Goal: Entertainment & Leisure: Consume media (video, audio)

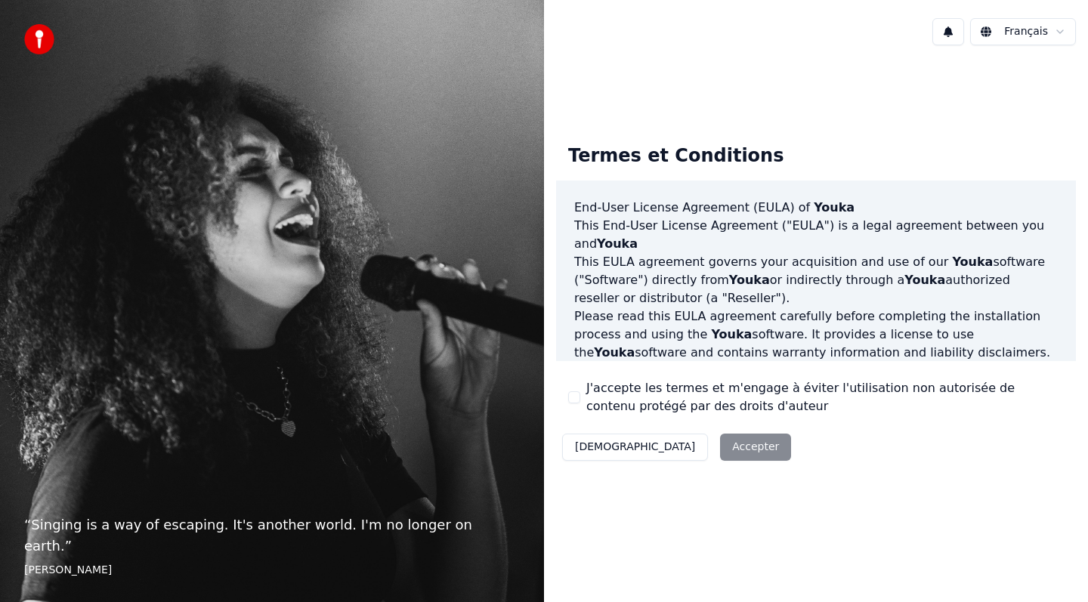
click at [576, 402] on button "J'accepte les termes et m'engage à éviter l'utilisation non autorisée de conten…" at bounding box center [574, 397] width 12 height 12
click at [720, 450] on button "Accepter" at bounding box center [755, 447] width 71 height 27
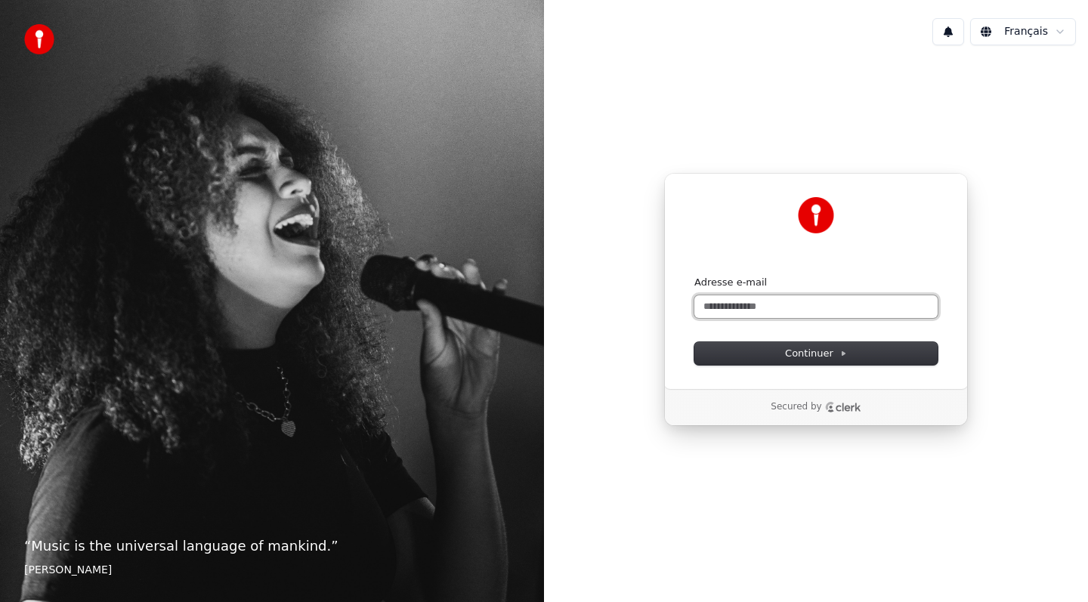
click at [784, 312] on input "Adresse e-mail" at bounding box center [815, 306] width 243 height 23
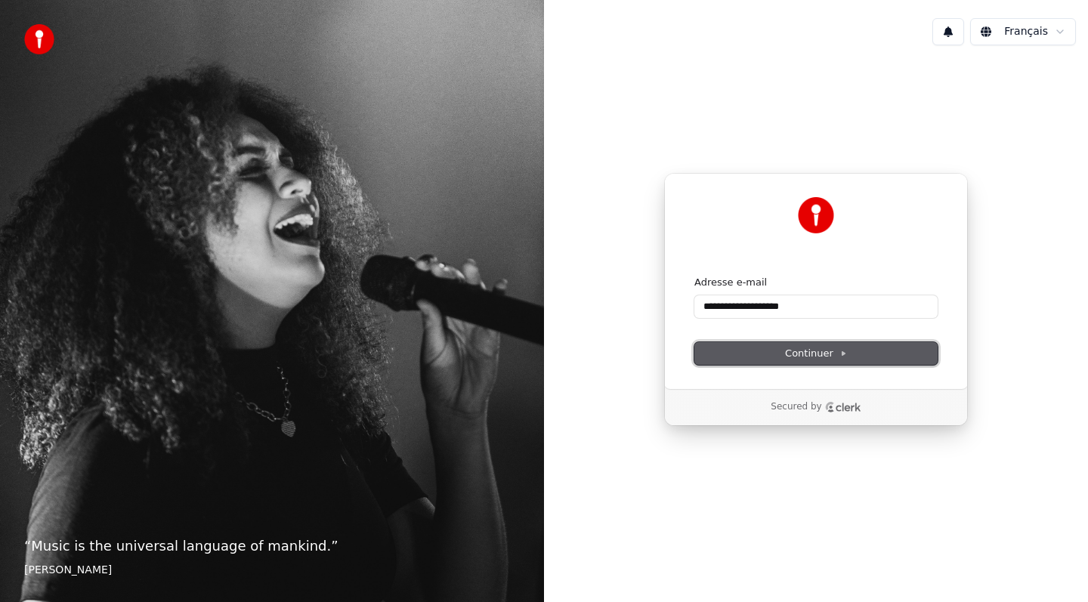
click at [810, 355] on span "Continuer" at bounding box center [816, 354] width 62 height 14
type input "**********"
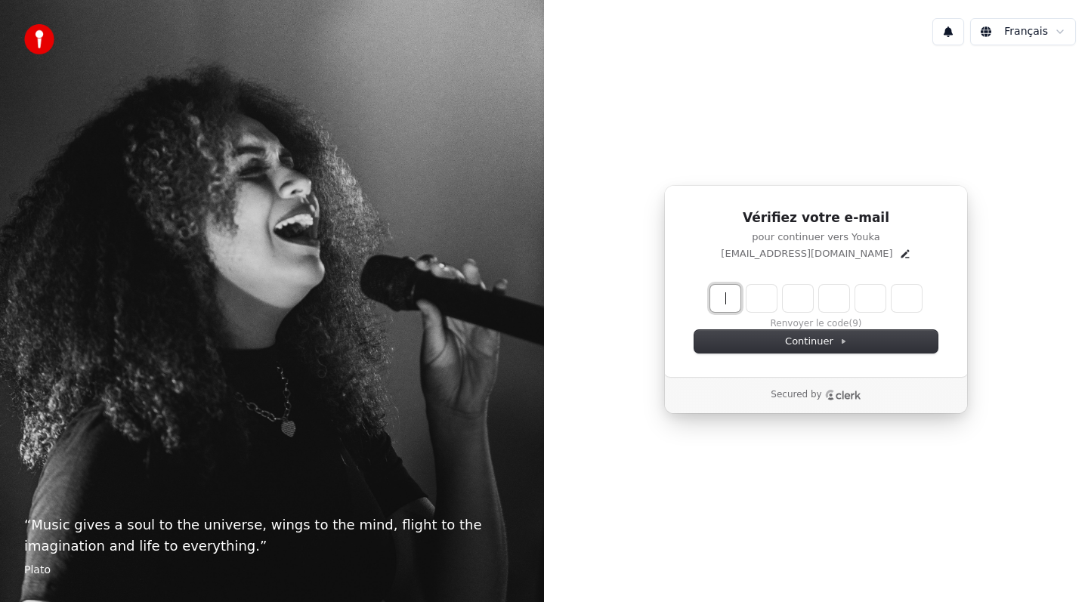
click at [726, 289] on input "Enter verification code" at bounding box center [831, 298] width 242 height 27
paste input "******"
type input "******"
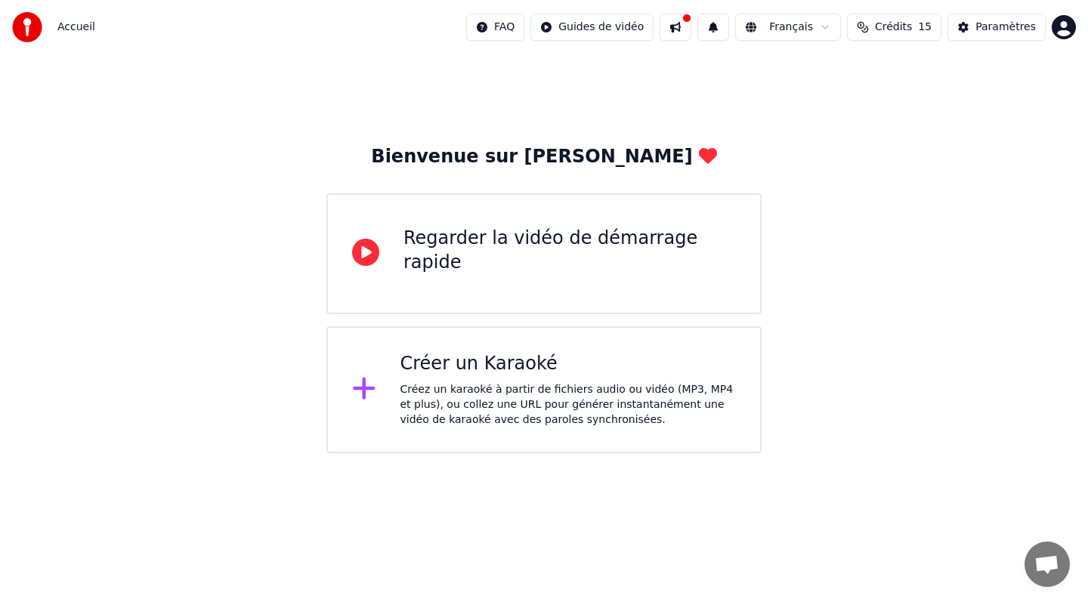
click at [650, 369] on div "Créer un Karaoké" at bounding box center [568, 364] width 336 height 24
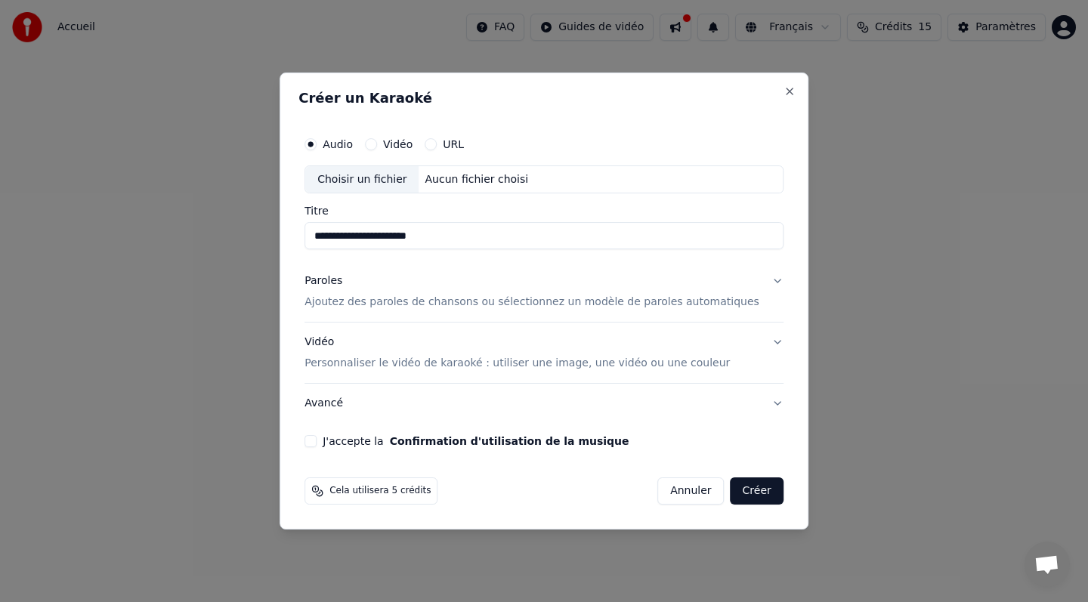
click at [396, 179] on div "Choisir un fichier" at bounding box center [361, 179] width 113 height 27
type input "**********"
click at [317, 443] on button "J'accepte la Confirmation d'utilisation de la musique" at bounding box center [310, 441] width 12 height 12
click at [552, 304] on p "Ajoutez des paroles de chansons ou sélectionnez un modèle de paroles automatiqu…" at bounding box center [531, 302] width 455 height 15
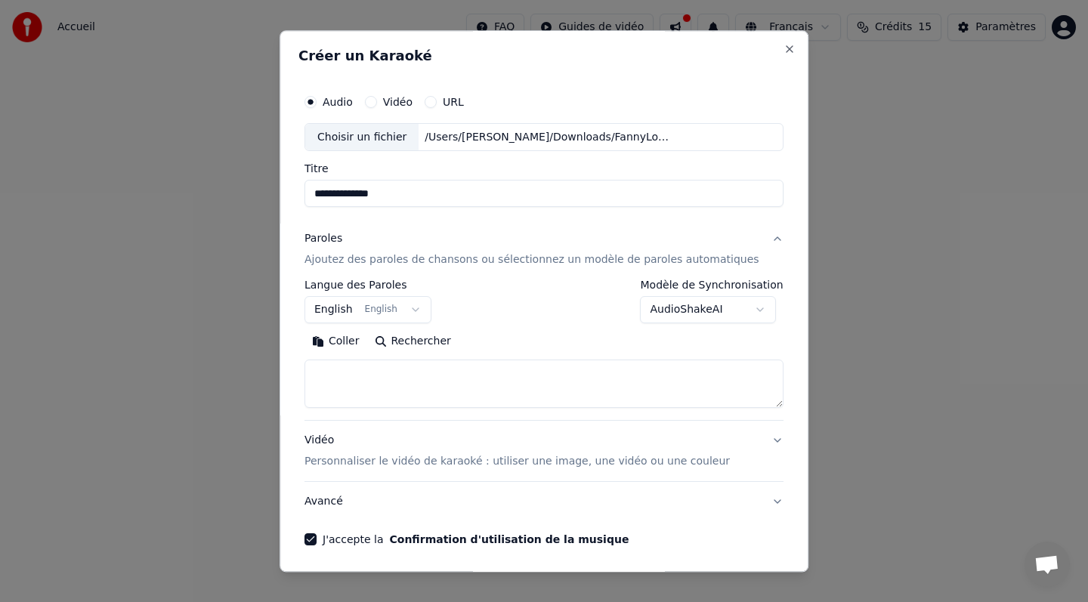
click at [407, 373] on textarea at bounding box center [543, 384] width 479 height 48
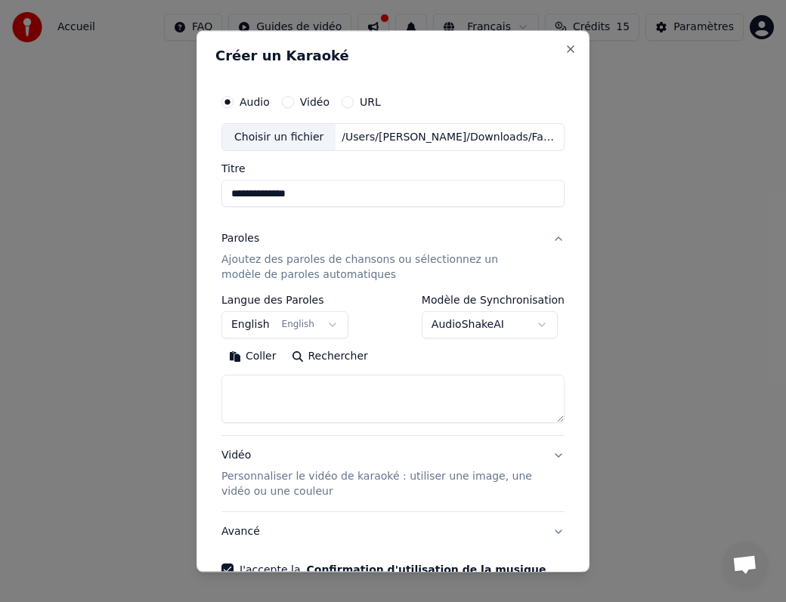
click at [337, 390] on textarea at bounding box center [392, 400] width 343 height 48
paste textarea "**********"
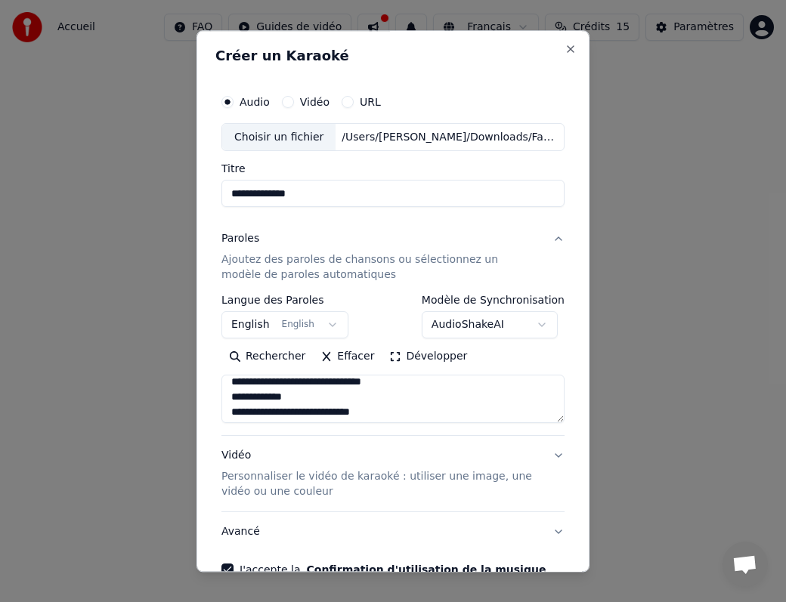
drag, startPoint x: 297, startPoint y: 397, endPoint x: 215, endPoint y: 397, distance: 81.6
click at [215, 397] on div "**********" at bounding box center [392, 332] width 355 height 502
drag, startPoint x: 294, startPoint y: 400, endPoint x: 193, endPoint y: 403, distance: 100.6
click at [193, 403] on body "**********" at bounding box center [393, 254] width 786 height 508
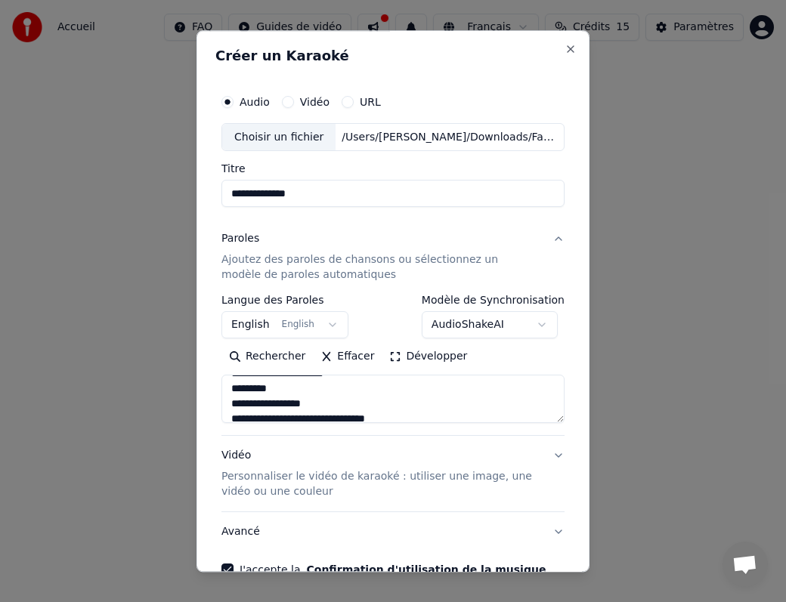
scroll to position [7, 0]
click at [317, 405] on textarea "**********" at bounding box center [392, 400] width 343 height 48
drag, startPoint x: 253, startPoint y: 389, endPoint x: 227, endPoint y: 389, distance: 25.7
click at [227, 389] on textarea "**********" at bounding box center [392, 400] width 343 height 48
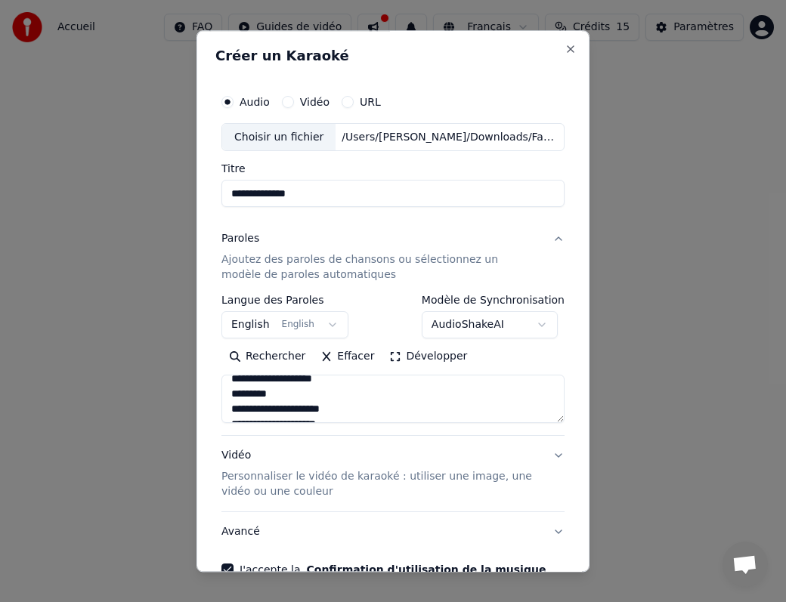
scroll to position [374, 0]
drag, startPoint x: 278, startPoint y: 396, endPoint x: 209, endPoint y: 396, distance: 69.5
click at [209, 396] on div "**********" at bounding box center [392, 301] width 393 height 542
click at [382, 395] on textarea "**********" at bounding box center [392, 400] width 343 height 48
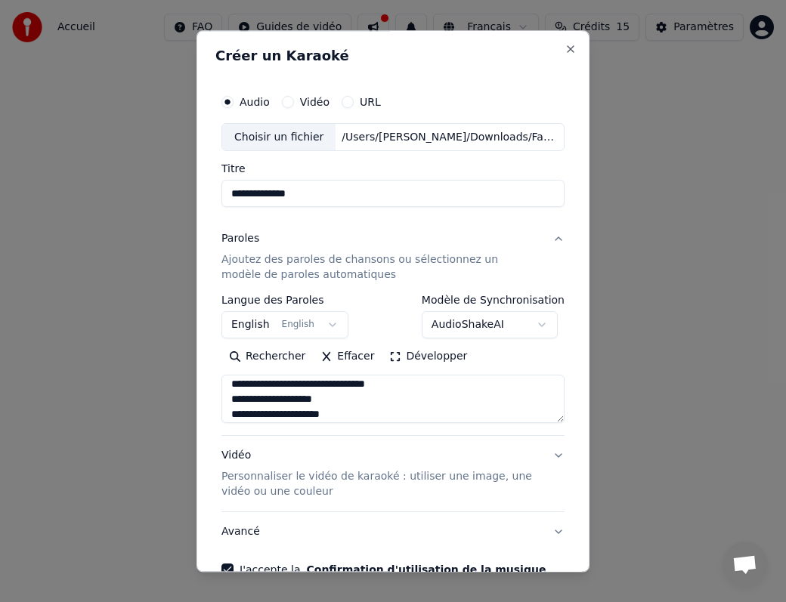
drag, startPoint x: 356, startPoint y: 397, endPoint x: 209, endPoint y: 397, distance: 147.3
click at [209, 397] on div "**********" at bounding box center [392, 301] width 393 height 542
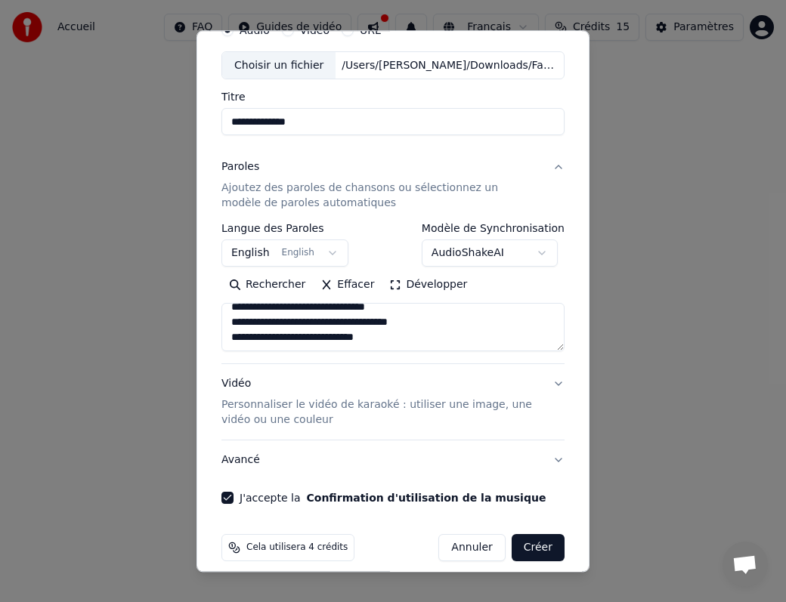
scroll to position [86, 0]
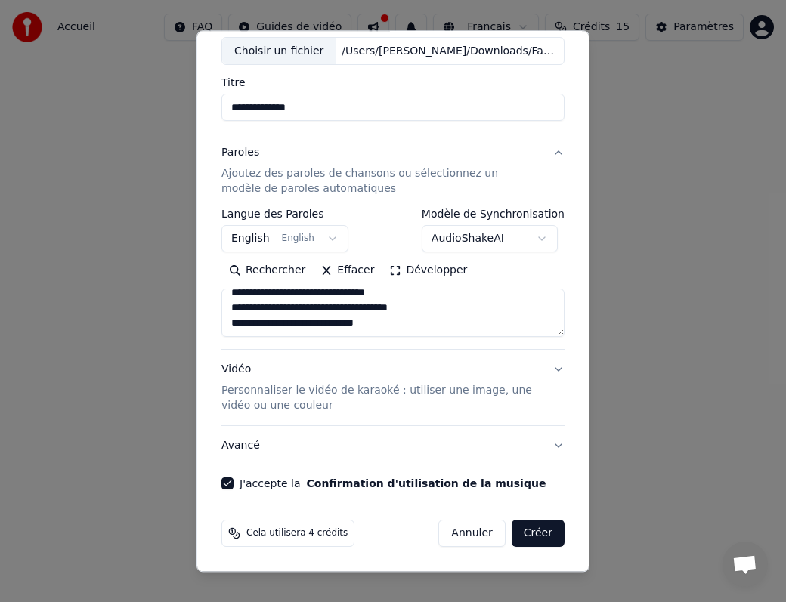
click at [410, 323] on textarea "**********" at bounding box center [392, 313] width 343 height 48
paste textarea "**********"
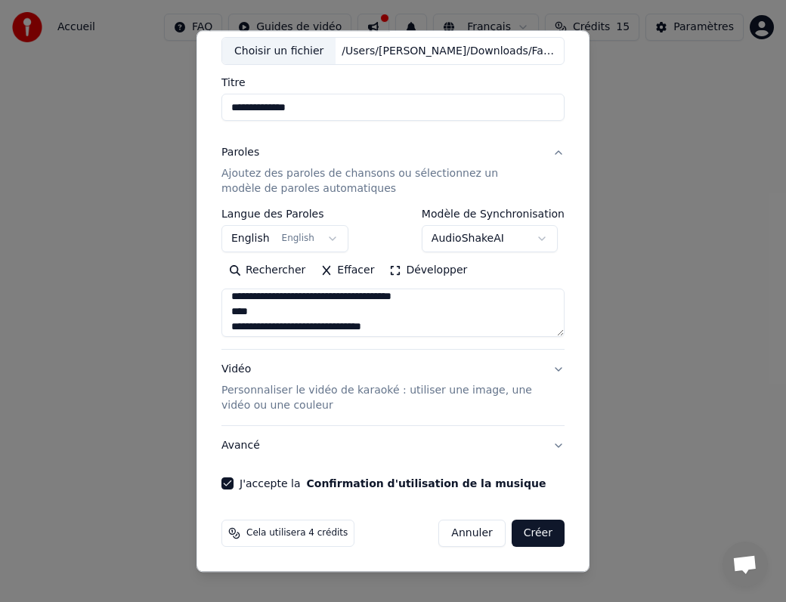
scroll to position [79, 0]
click at [364, 319] on textarea at bounding box center [392, 313] width 343 height 48
drag, startPoint x: 282, startPoint y: 308, endPoint x: 224, endPoint y: 308, distance: 57.4
click at [224, 308] on textarea at bounding box center [392, 313] width 343 height 48
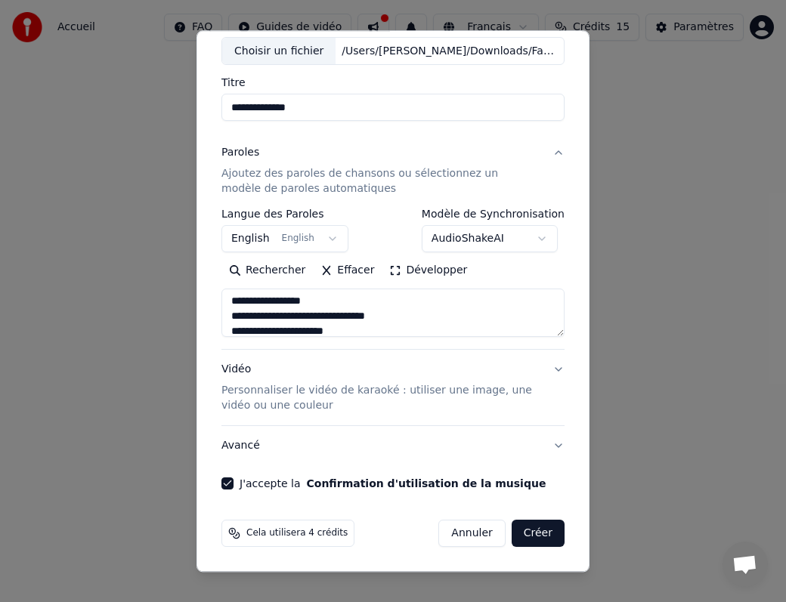
drag, startPoint x: 320, startPoint y: 295, endPoint x: 218, endPoint y: 326, distance: 106.6
click at [218, 326] on div "**********" at bounding box center [392, 246] width 355 height 502
click at [290, 314] on textarea at bounding box center [392, 313] width 343 height 48
click at [318, 317] on textarea at bounding box center [392, 313] width 343 height 48
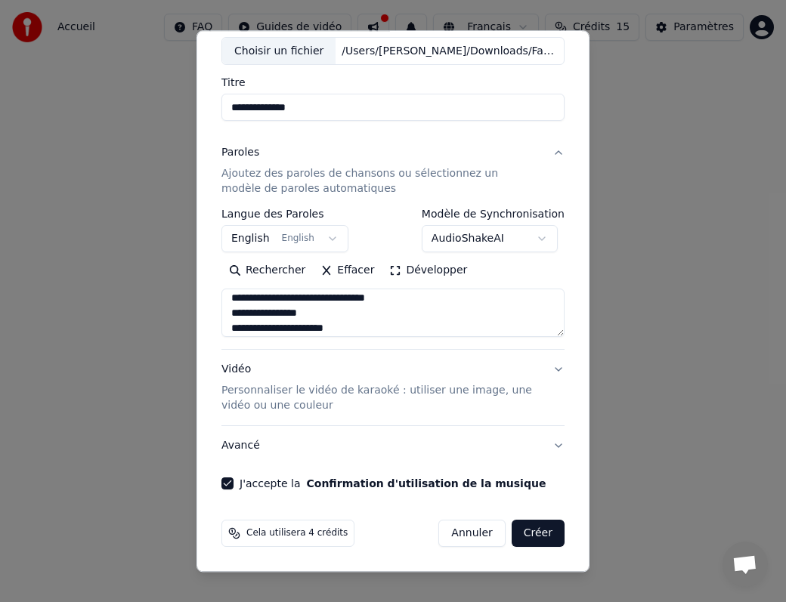
drag, startPoint x: 318, startPoint y: 317, endPoint x: 261, endPoint y: 317, distance: 57.4
click at [261, 317] on textarea at bounding box center [392, 313] width 343 height 48
click at [292, 313] on textarea at bounding box center [392, 313] width 343 height 48
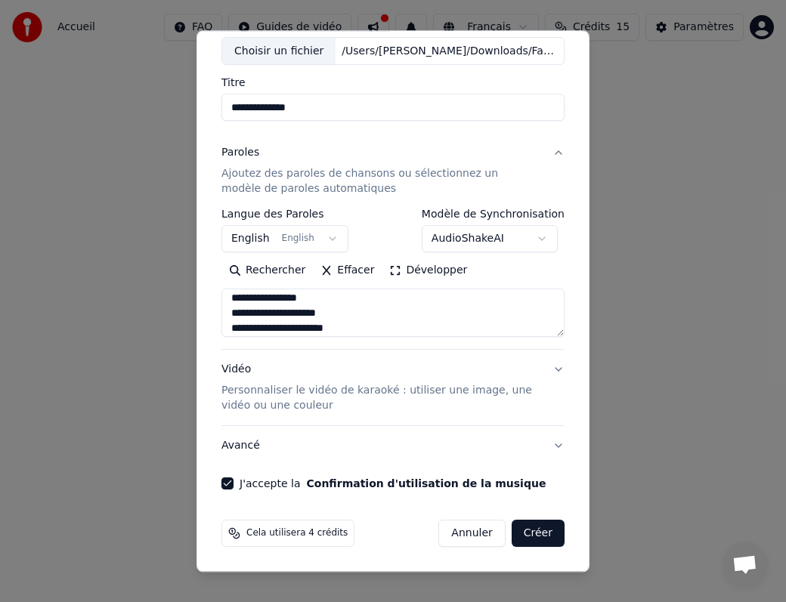
click at [316, 302] on textarea at bounding box center [392, 313] width 343 height 48
click at [280, 327] on textarea at bounding box center [392, 313] width 343 height 48
type textarea "**********"
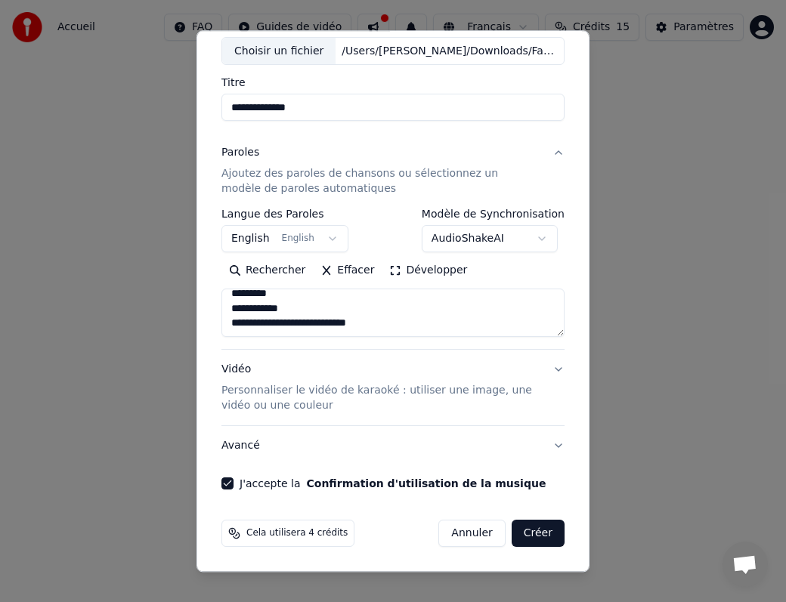
click at [406, 393] on p "Personnaliser le vidéo de karaoké : utiliser une image, une vidéo ou une couleur" at bounding box center [380, 399] width 319 height 30
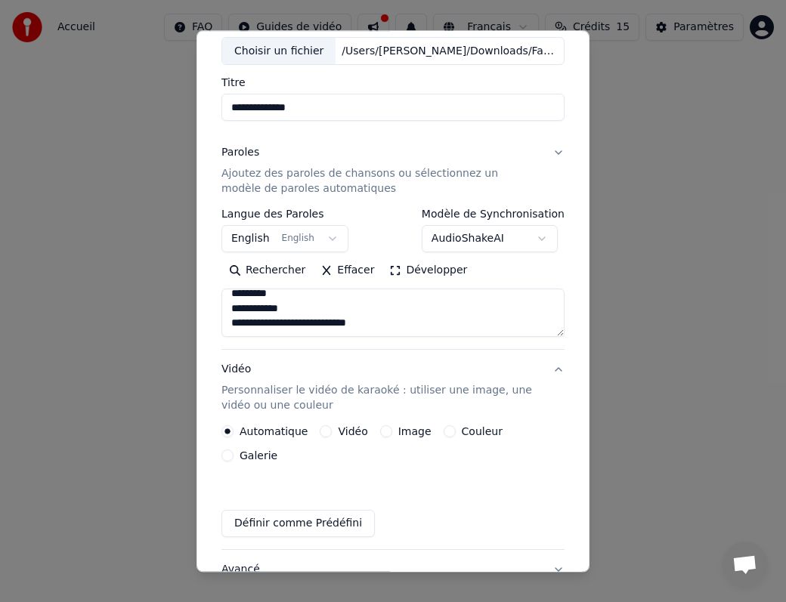
scroll to position [45, 0]
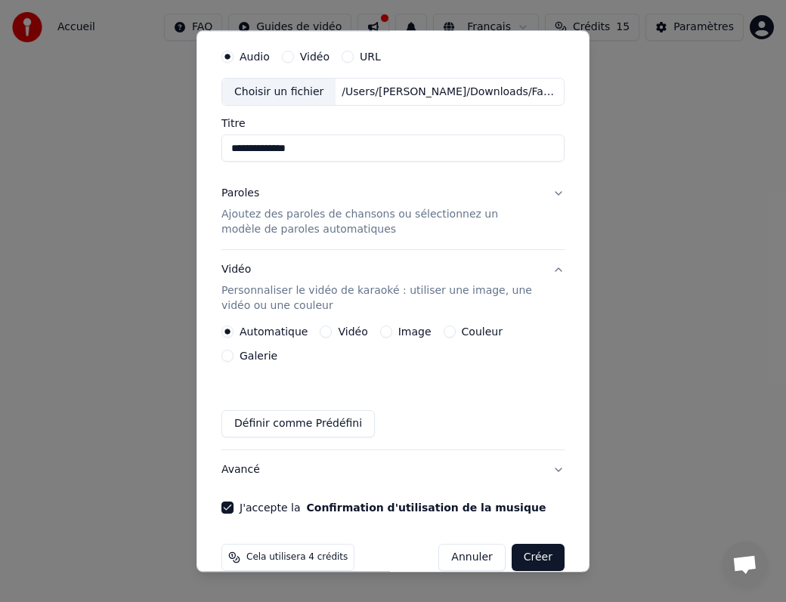
click at [385, 329] on button "Image" at bounding box center [386, 332] width 12 height 12
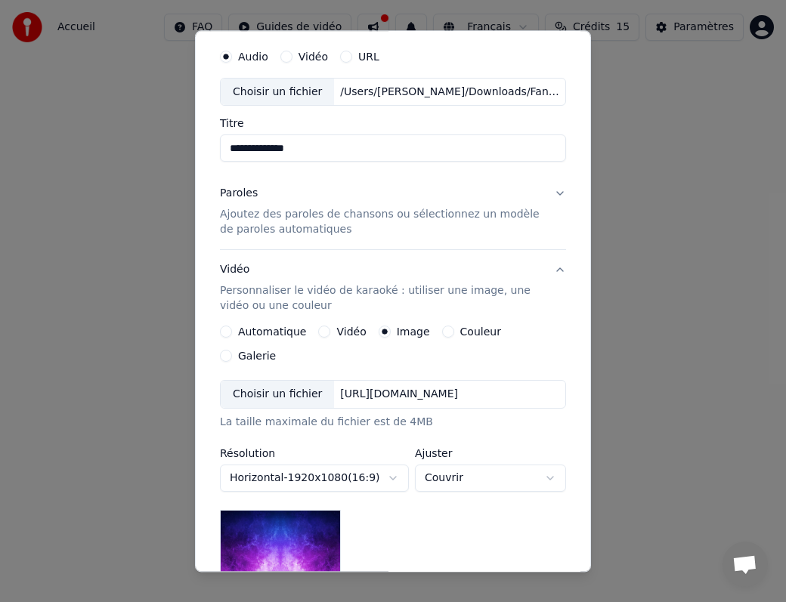
click at [308, 382] on div "Choisir un fichier" at bounding box center [277, 395] width 113 height 27
click at [296, 382] on div "Choisir un fichier" at bounding box center [277, 395] width 113 height 27
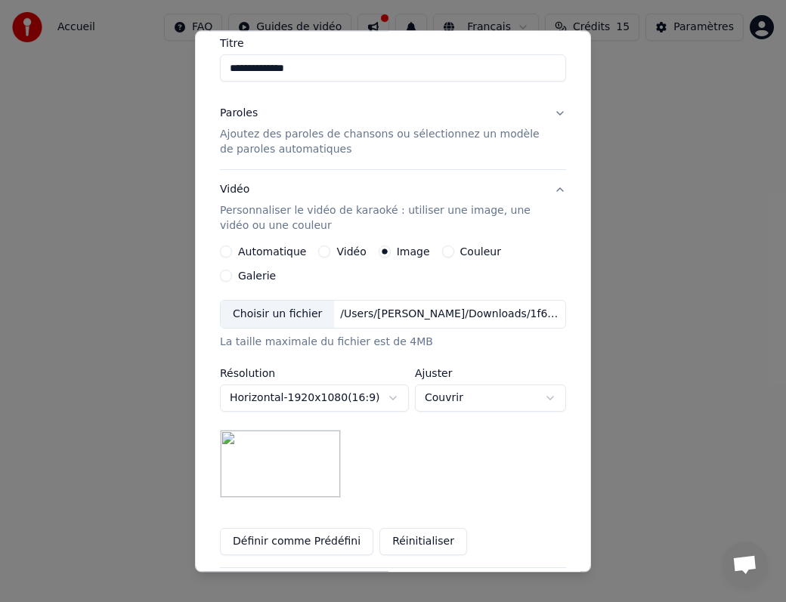
scroll to position [141, 0]
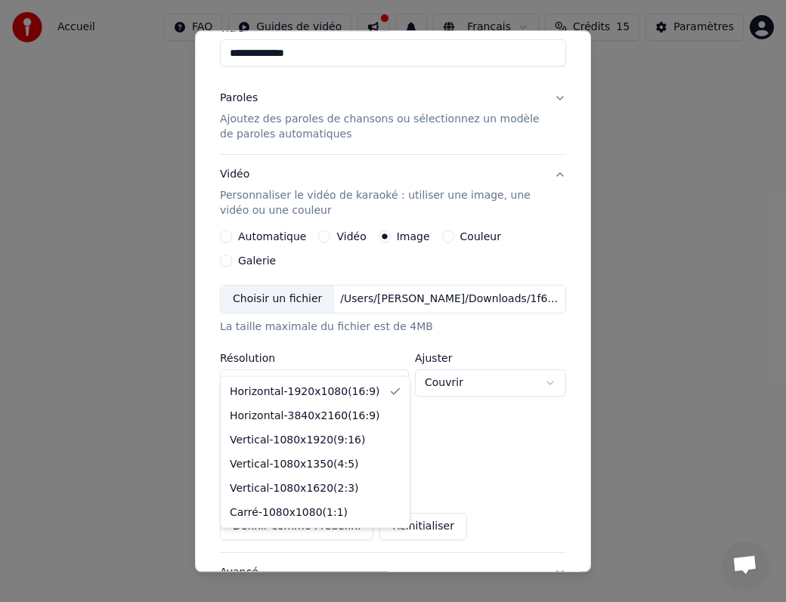
click at [398, 357] on body "**********" at bounding box center [393, 254] width 786 height 508
select select "*********"
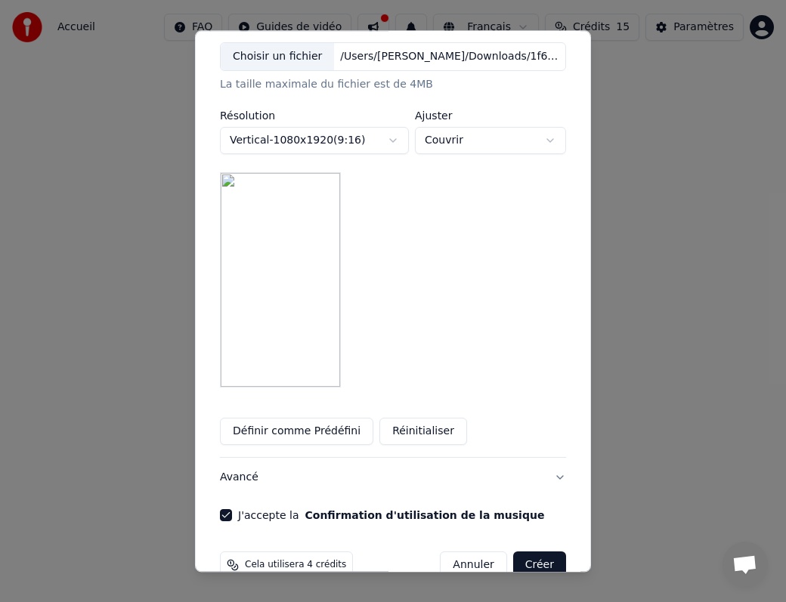
scroll to position [384, 0]
click at [496, 121] on body "**********" at bounding box center [393, 254] width 786 height 508
click at [486, 242] on body "**********" at bounding box center [393, 254] width 786 height 508
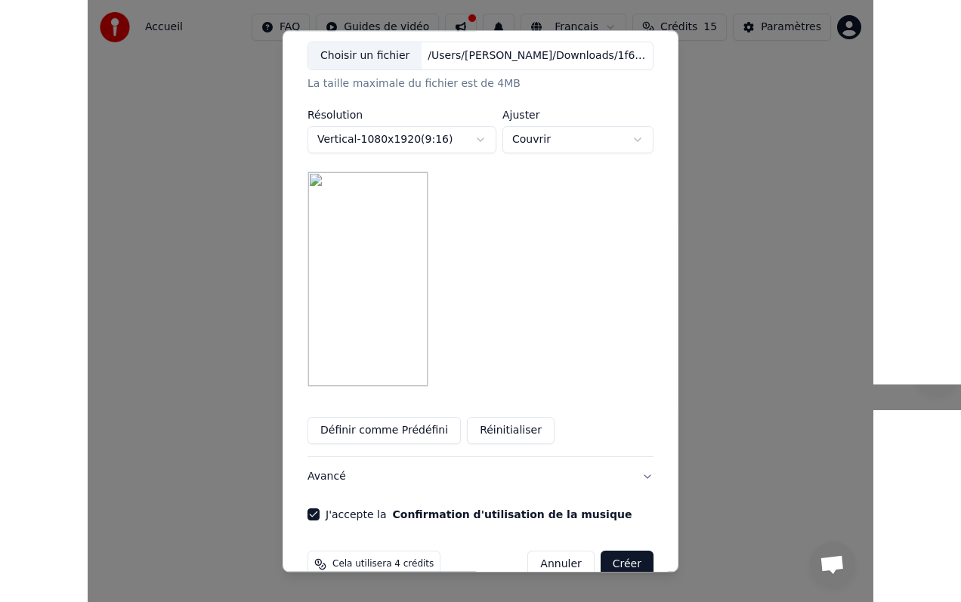
scroll to position [391, 0]
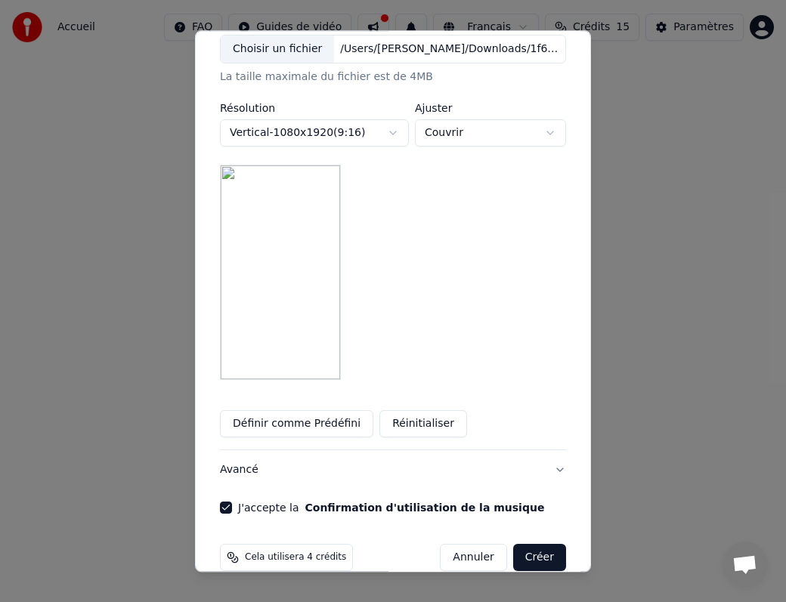
click at [546, 544] on button "Créer" at bounding box center [539, 557] width 53 height 27
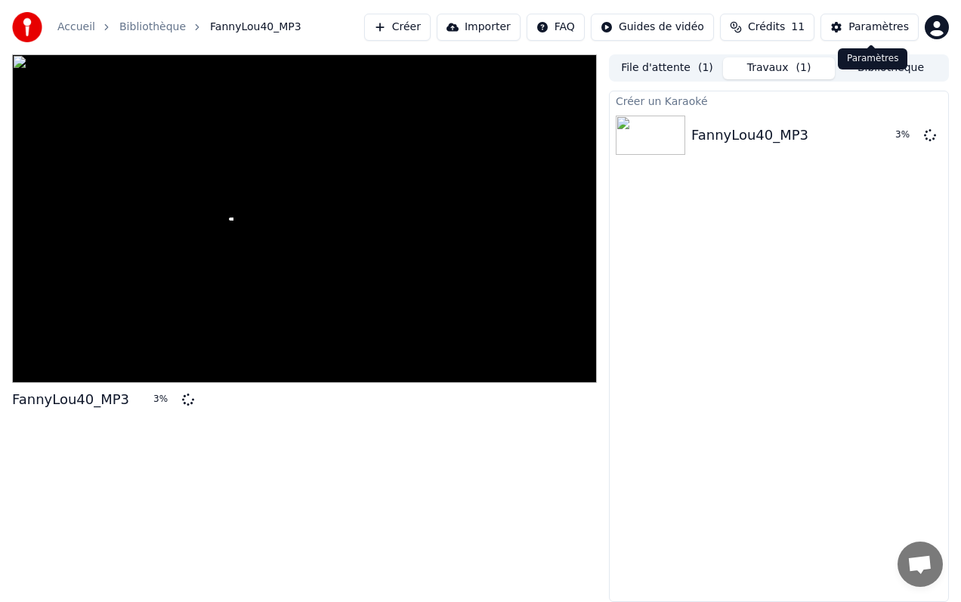
click at [866, 26] on div "Paramètres" at bounding box center [879, 27] width 60 height 15
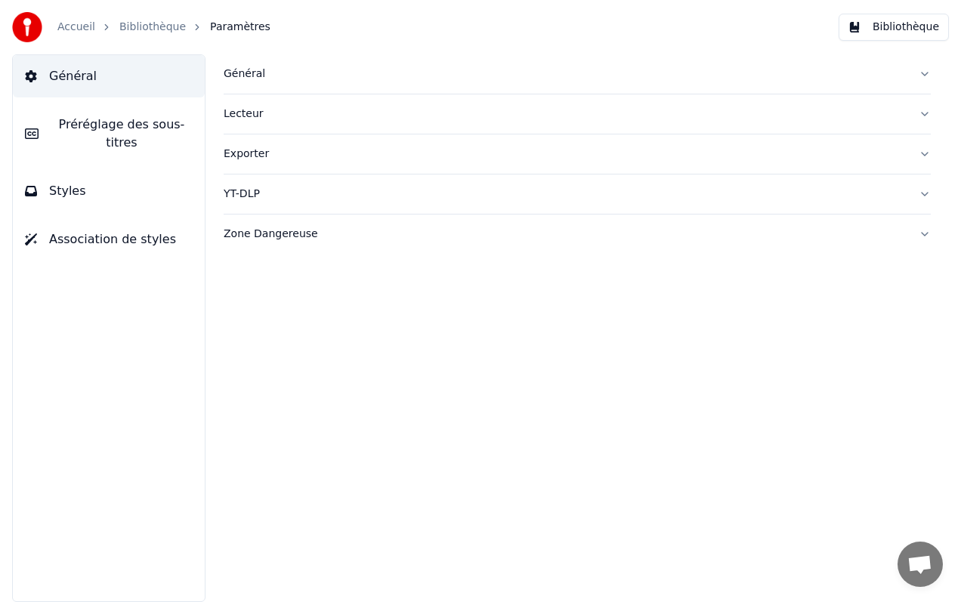
click at [224, 102] on button "Lecteur" at bounding box center [577, 113] width 707 height 39
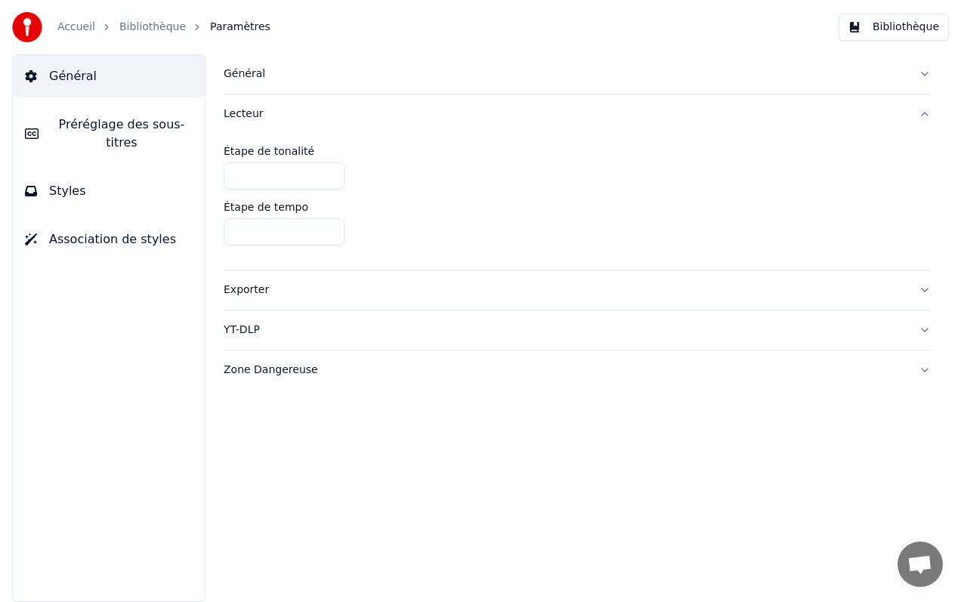
click at [84, 27] on link "Accueil" at bounding box center [76, 27] width 38 height 15
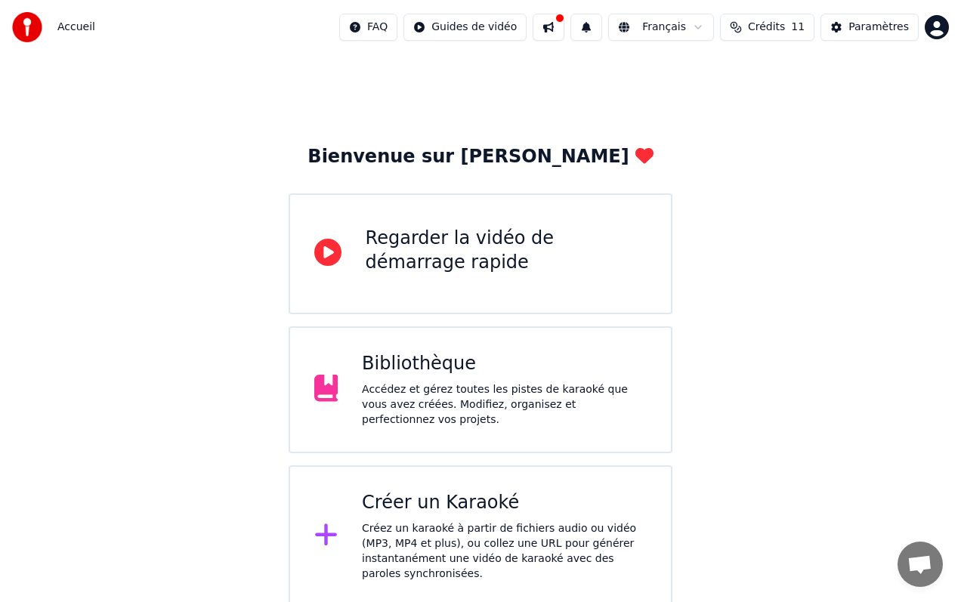
scroll to position [5, 0]
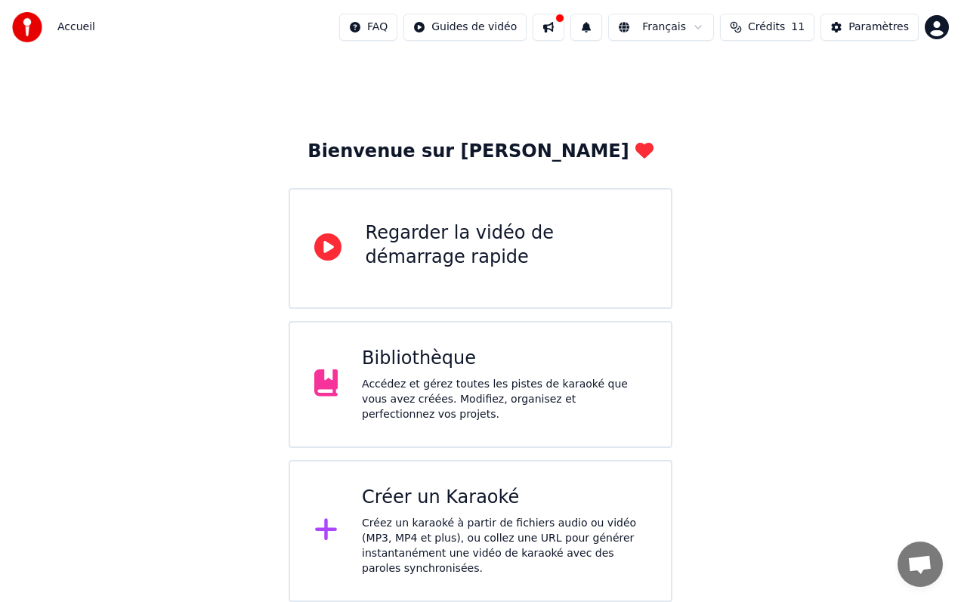
click at [785, 24] on span "Crédits" at bounding box center [766, 27] width 37 height 15
click at [781, 258] on div "Bienvenue sur Youka Regarder la vidéo de démarrage rapide Bibliothèque Accédez …" at bounding box center [480, 325] width 961 height 553
click at [708, 71] on div "Bienvenue sur Youka Regarder la vidéo de démarrage rapide Bibliothèque Accédez …" at bounding box center [480, 325] width 961 height 553
click at [891, 22] on div "Paramètres" at bounding box center [879, 27] width 60 height 15
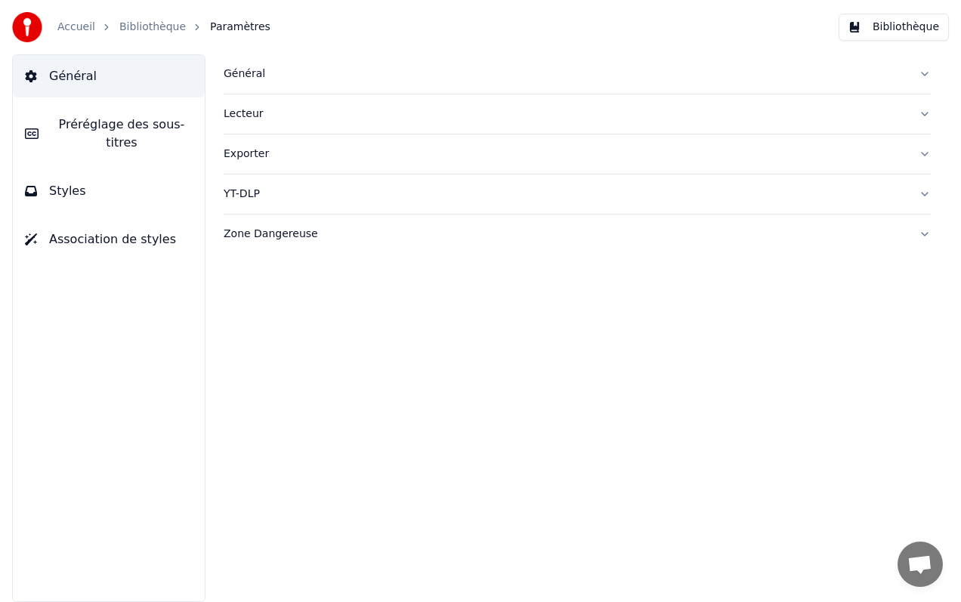
click at [76, 30] on link "Accueil" at bounding box center [76, 27] width 38 height 15
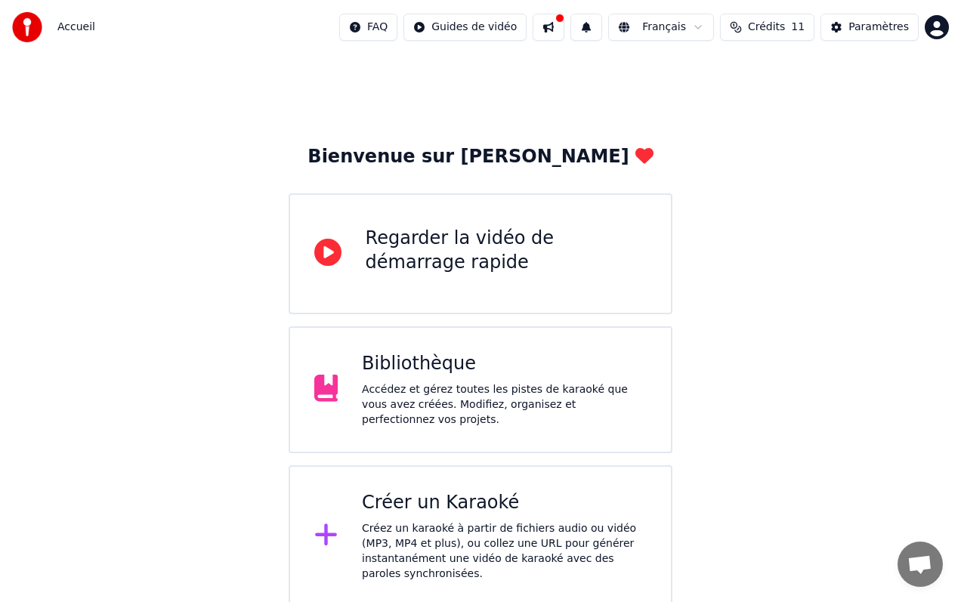
scroll to position [5, 0]
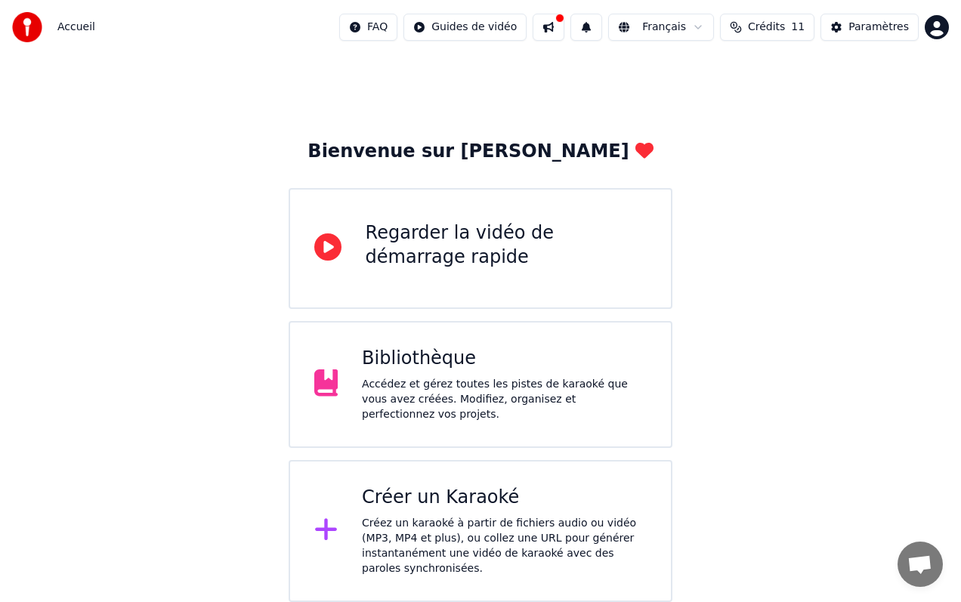
click at [936, 27] on html "Accueil FAQ Guides de vidéo Français Crédits 11 Paramètres Bienvenue sur Youka …" at bounding box center [480, 298] width 961 height 607
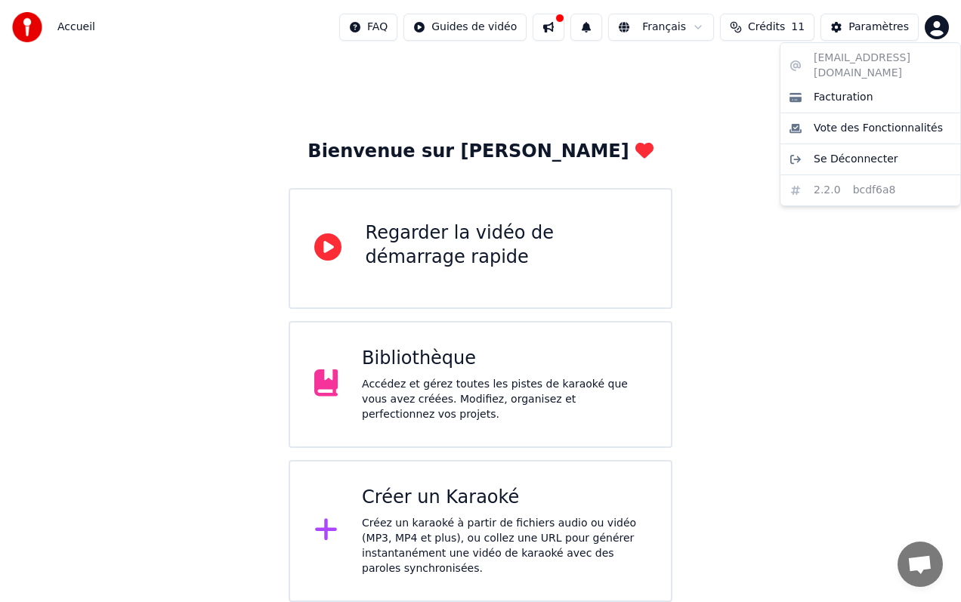
click at [683, 104] on html "Accueil FAQ Guides de vidéo Français Crédits 11 Paramètres Bienvenue sur Youka …" at bounding box center [480, 298] width 961 height 607
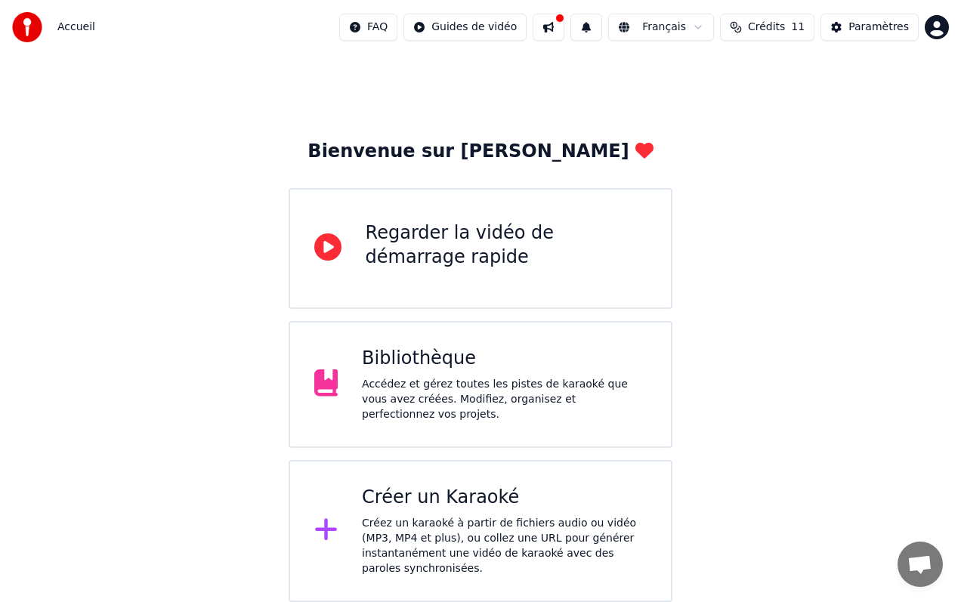
click at [795, 23] on button "Crédits 11" at bounding box center [767, 27] width 94 height 27
click at [602, 32] on button at bounding box center [586, 27] width 32 height 27
click at [779, 31] on span "Crédits" at bounding box center [766, 27] width 37 height 15
click at [753, 205] on div "Bienvenue sur Youka Regarder la vidéo de démarrage rapide Bibliothèque Accédez …" at bounding box center [480, 325] width 961 height 553
click at [421, 344] on div "Bibliothèque Accédez et gérez toutes les pistes de karaoké que vous avez créées…" at bounding box center [481, 384] width 385 height 127
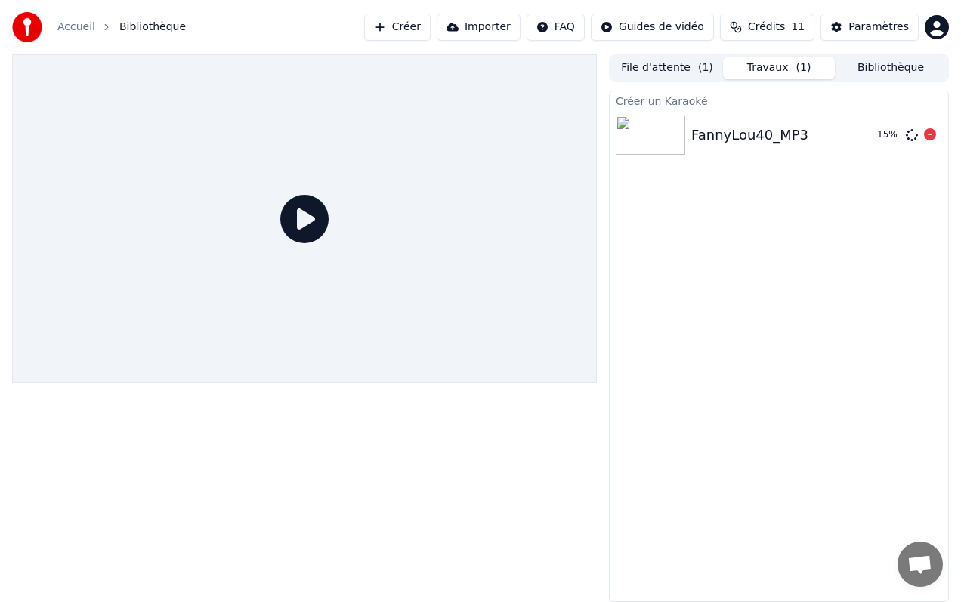
click at [669, 130] on img at bounding box center [651, 135] width 70 height 39
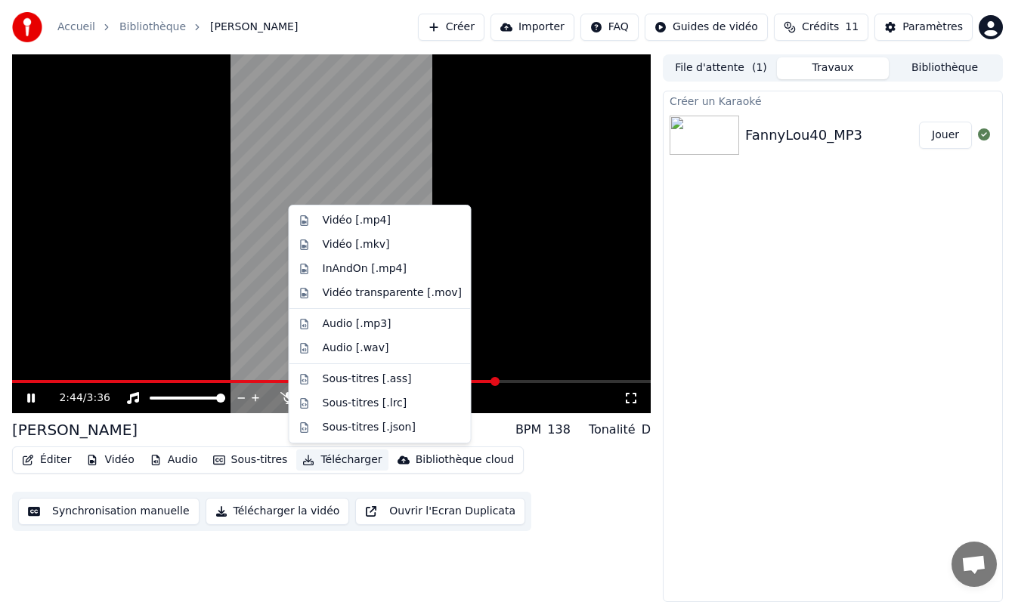
click at [333, 459] on button "Télécharger" at bounding box center [341, 460] width 91 height 21
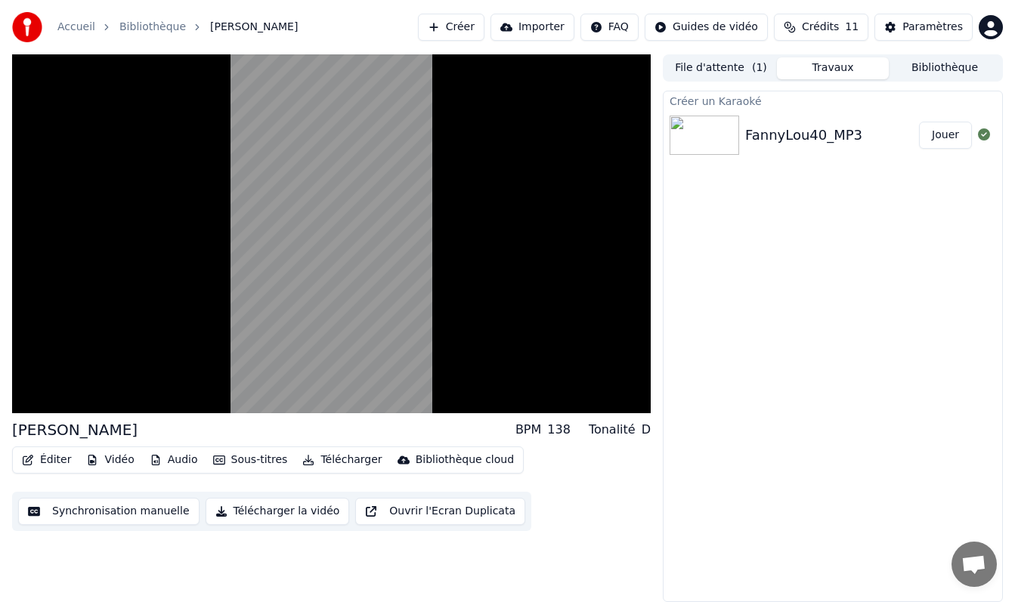
click at [289, 570] on div "[PERSON_NAME] BPM 138 Tonalité D Éditer Vidéo Audio Sous-titres Télécharger Bib…" at bounding box center [331, 328] width 638 height 548
click at [292, 514] on button "Télécharger la vidéo" at bounding box center [278, 511] width 144 height 27
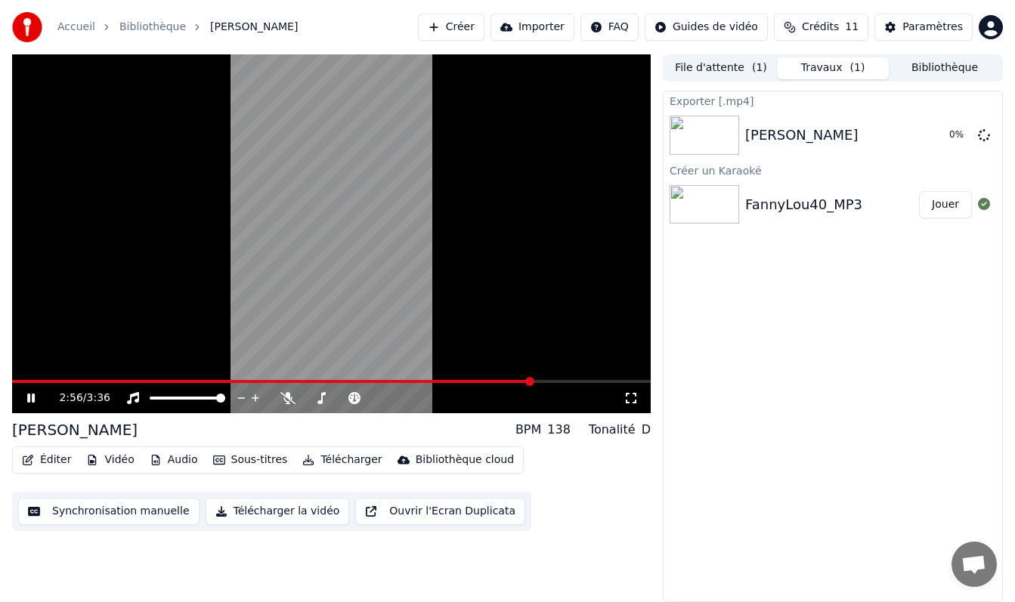
click at [347, 456] on button "Télécharger" at bounding box center [341, 460] width 91 height 21
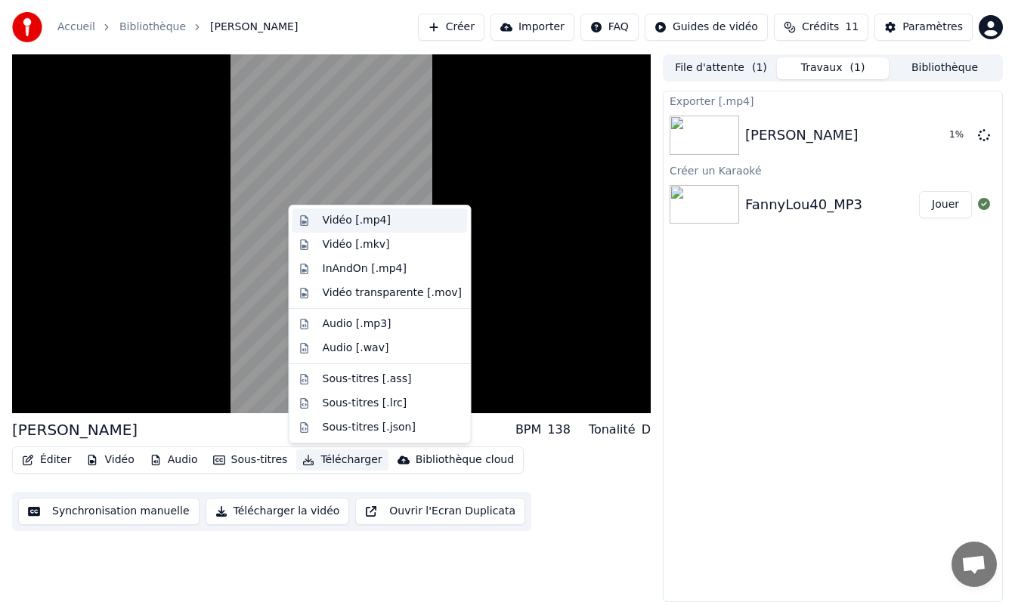
click at [400, 224] on div "Vidéo [.mp4]" at bounding box center [392, 220] width 139 height 15
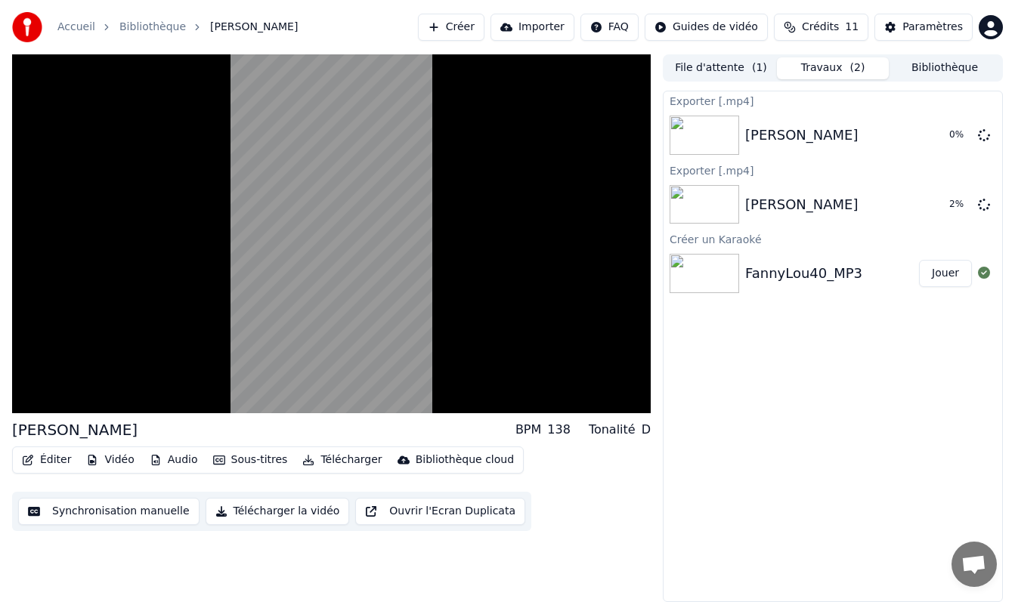
click at [273, 510] on button "Télécharger la vidéo" at bounding box center [278, 511] width 144 height 27
click at [53, 462] on button "Éditer" at bounding box center [46, 460] width 61 height 21
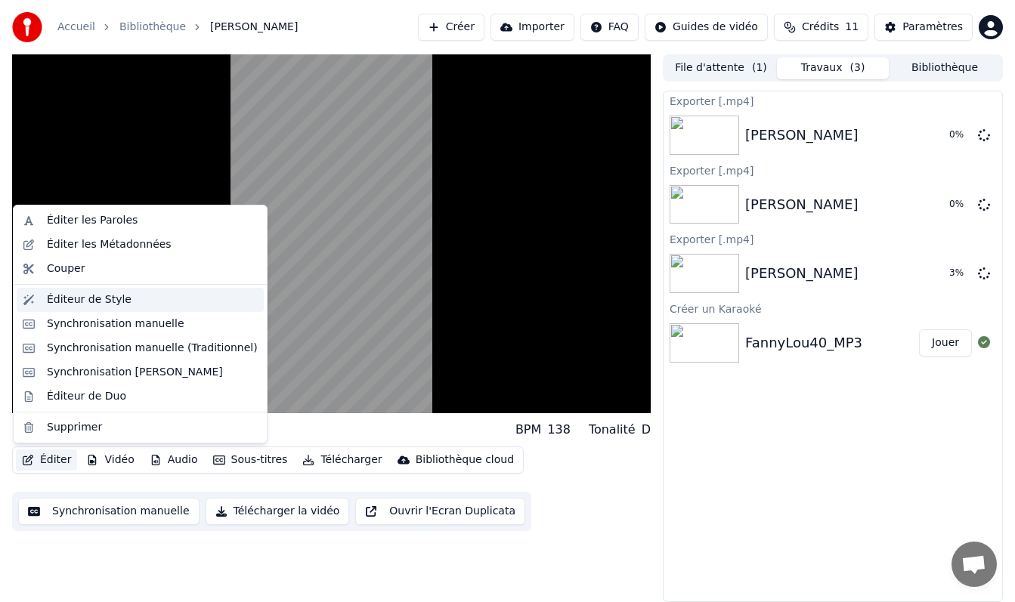
click at [128, 301] on div "Éditeur de Style" at bounding box center [152, 299] width 211 height 15
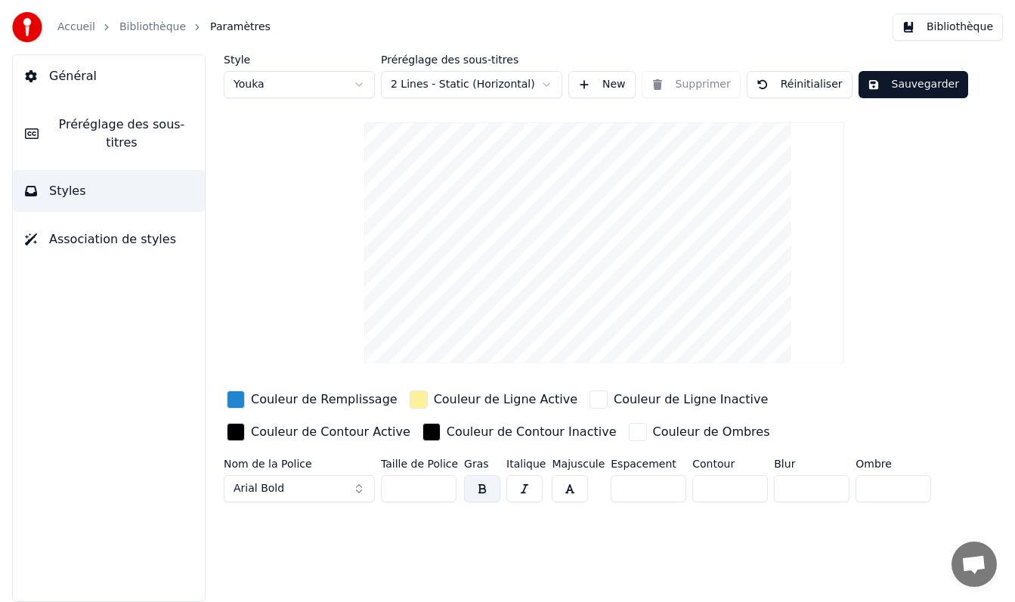
click at [150, 29] on link "Bibliothèque" at bounding box center [152, 27] width 66 height 15
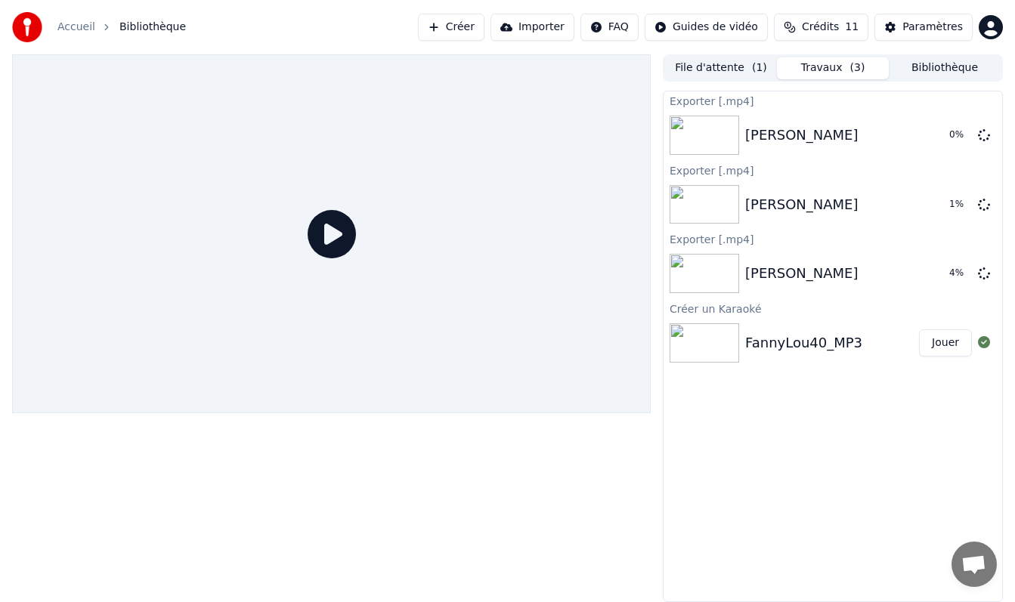
click at [851, 333] on div "FannyLou40_MP3" at bounding box center [803, 342] width 117 height 21
click at [939, 342] on button "Jouer" at bounding box center [945, 342] width 53 height 27
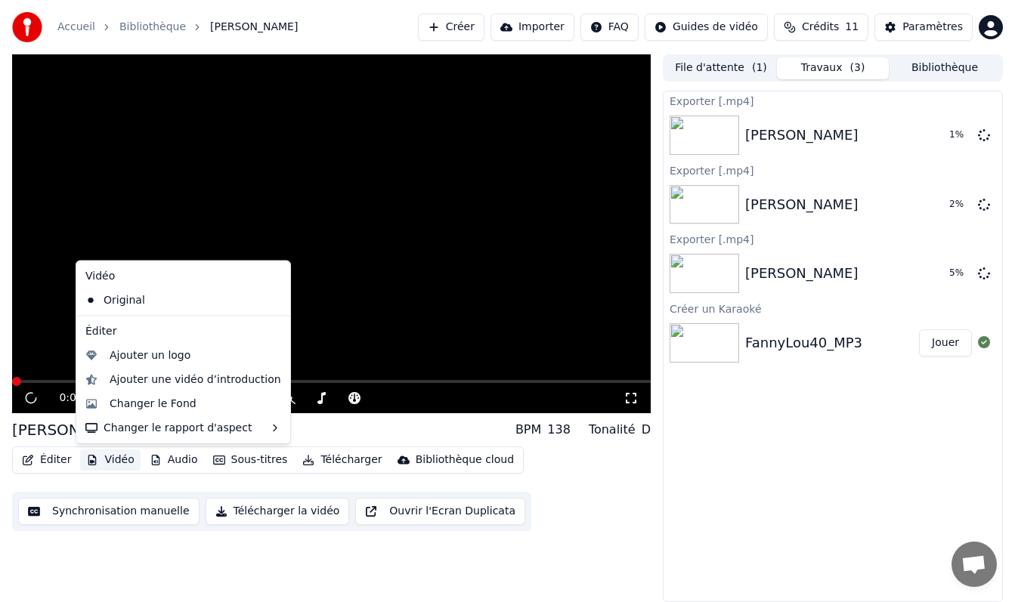
click at [110, 462] on button "Vidéo" at bounding box center [110, 460] width 60 height 21
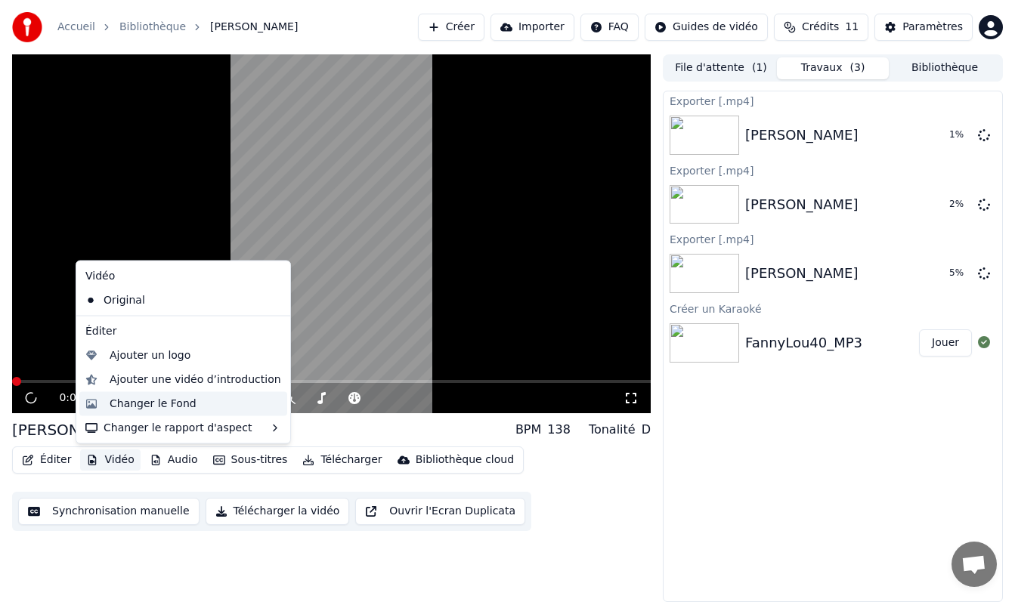
click at [178, 410] on div "Changer le Fond" at bounding box center [153, 403] width 87 height 15
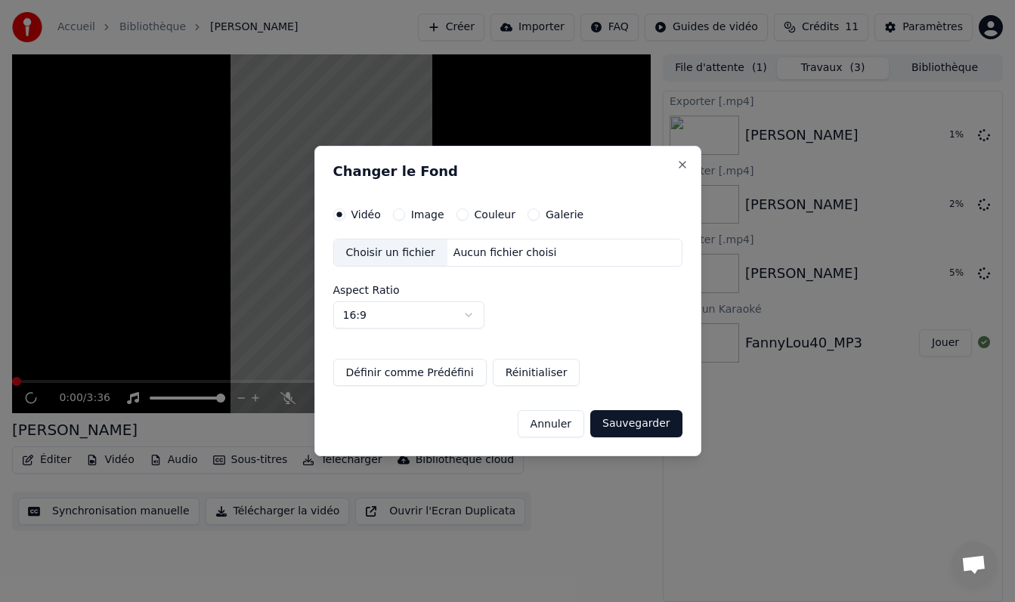
click at [406, 258] on div "Choisir un fichier" at bounding box center [390, 253] width 113 height 27
click at [397, 215] on button "Image" at bounding box center [399, 215] width 12 height 12
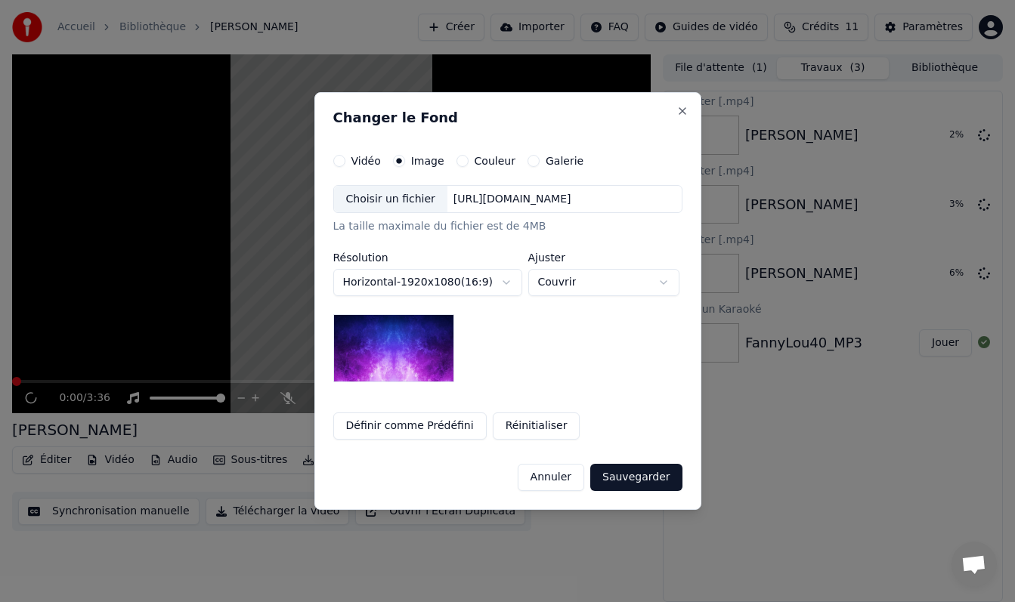
click at [403, 190] on div "Choisir un fichier" at bounding box center [390, 199] width 113 height 27
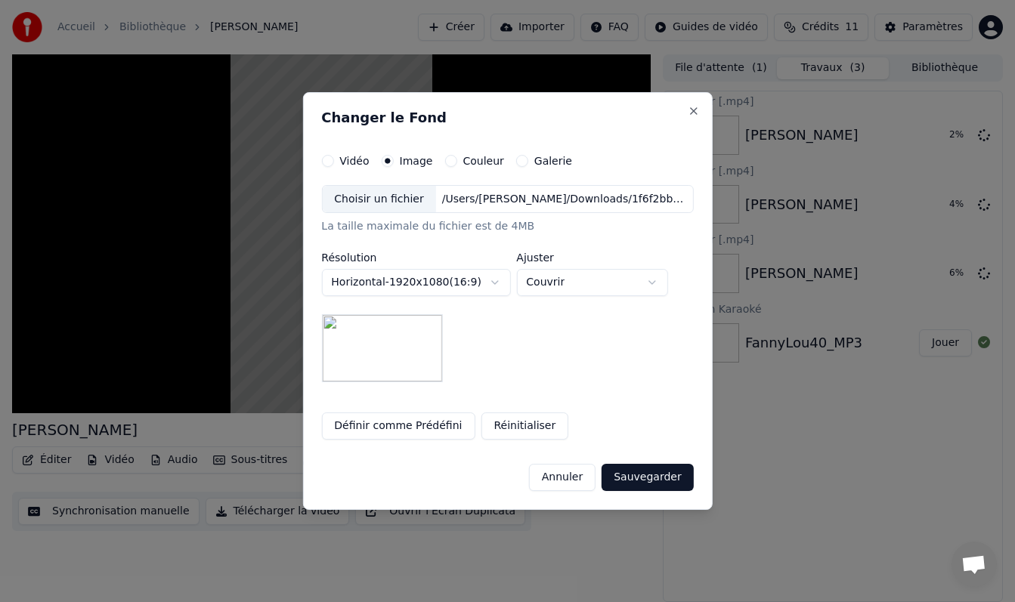
click at [605, 291] on button "Couvrir" at bounding box center [591, 282] width 151 height 27
click at [478, 360] on div at bounding box center [507, 301] width 1015 height 602
click at [639, 471] on button "Sauvegarder" at bounding box center [646, 477] width 91 height 27
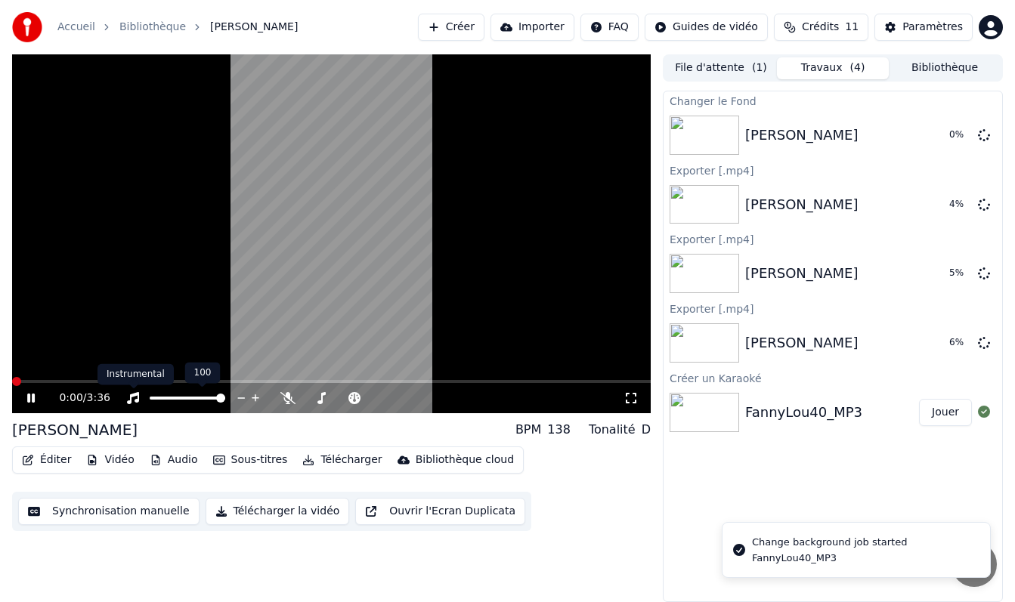
click at [33, 395] on icon at bounding box center [31, 398] width 8 height 9
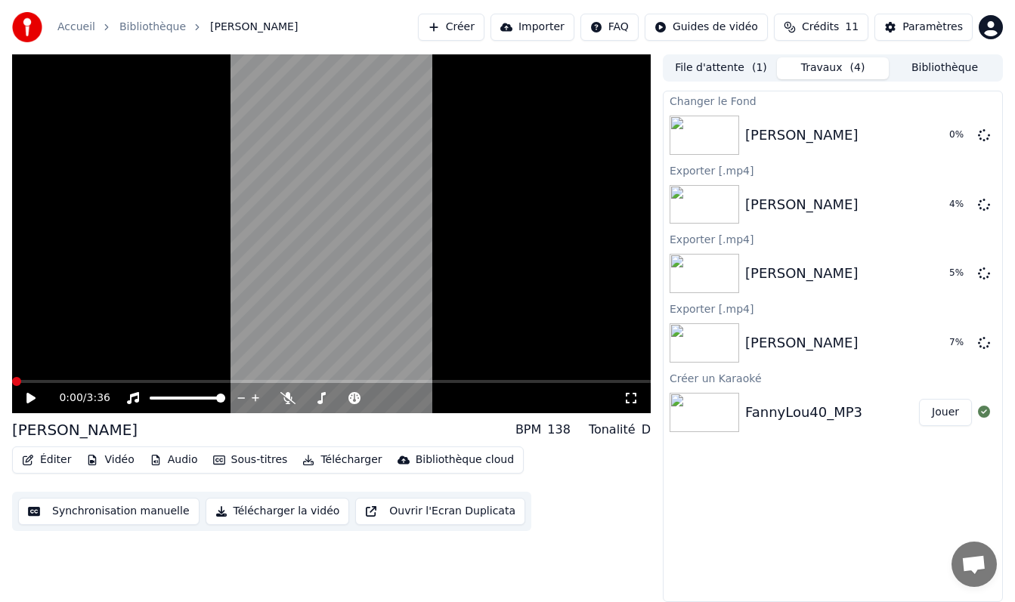
click at [819, 414] on div "FannyLou40_MP3" at bounding box center [803, 412] width 117 height 21
click at [928, 70] on button "Bibliothèque" at bounding box center [945, 68] width 112 height 22
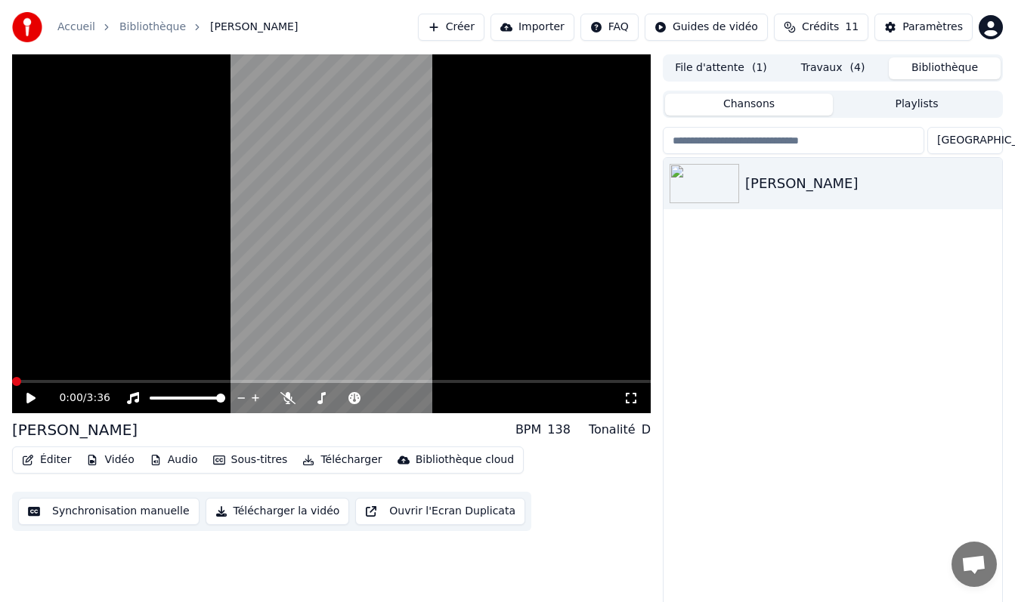
click at [840, 69] on button "Travaux ( 4 )" at bounding box center [833, 68] width 112 height 22
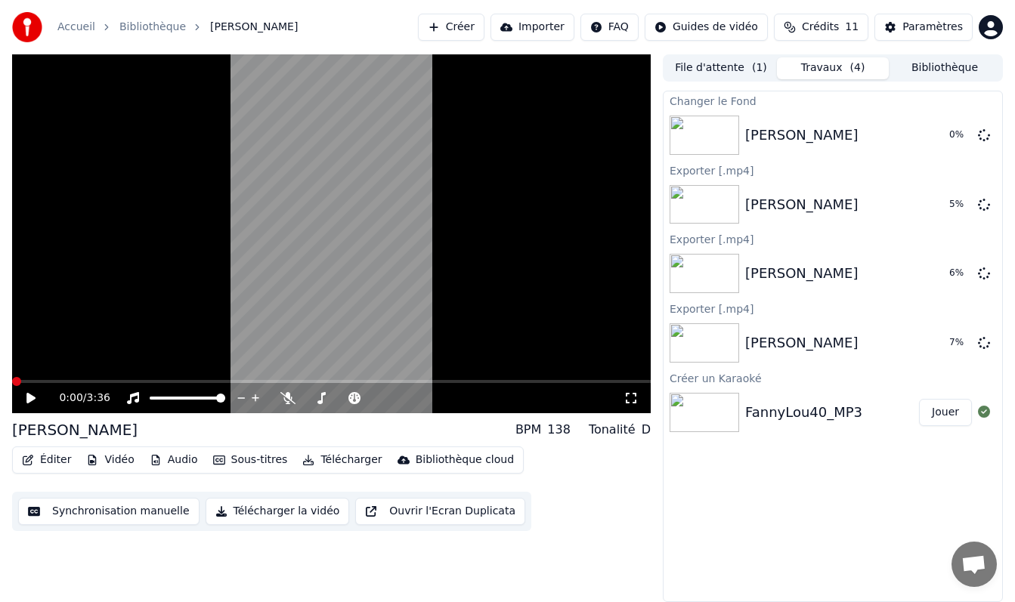
click at [952, 415] on button "Jouer" at bounding box center [945, 412] width 53 height 27
click at [984, 139] on icon at bounding box center [984, 134] width 12 height 12
drag, startPoint x: 985, startPoint y: 136, endPoint x: 983, endPoint y: 198, distance: 62.0
click at [984, 202] on body "Accueil Bibliothèque [PERSON_NAME] Importer FAQ Guides de vidéo Crédits 11 Para…" at bounding box center [507, 301] width 1015 height 602
click at [983, 267] on span at bounding box center [984, 264] width 8 height 8
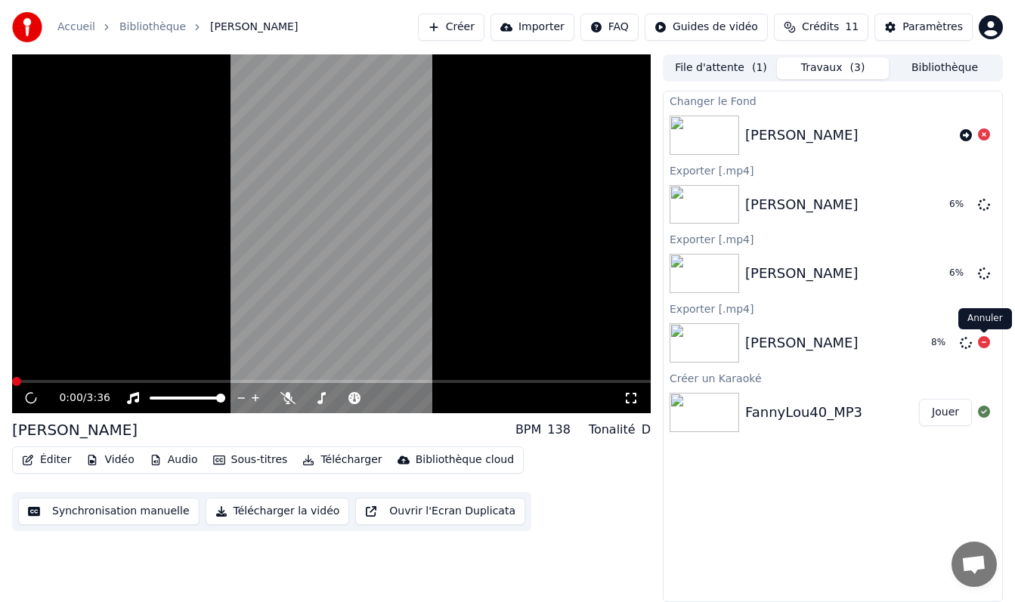
click at [984, 345] on icon at bounding box center [984, 342] width 12 height 12
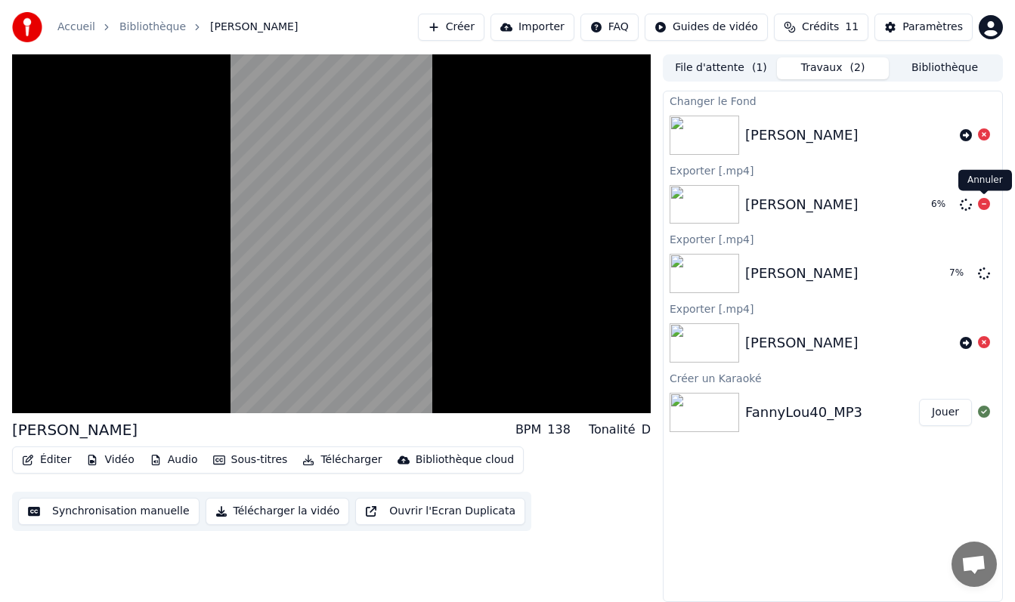
click at [985, 206] on icon at bounding box center [984, 204] width 12 height 12
click at [985, 273] on icon at bounding box center [984, 273] width 12 height 12
click at [951, 410] on button "Jouer" at bounding box center [945, 412] width 53 height 27
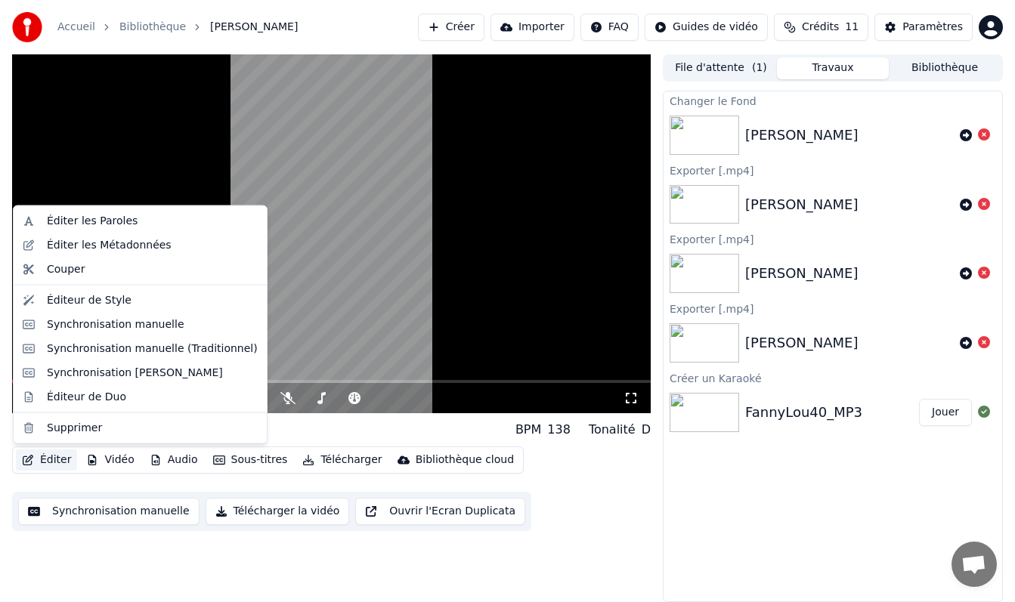
click at [35, 457] on button "Éditer" at bounding box center [46, 460] width 61 height 21
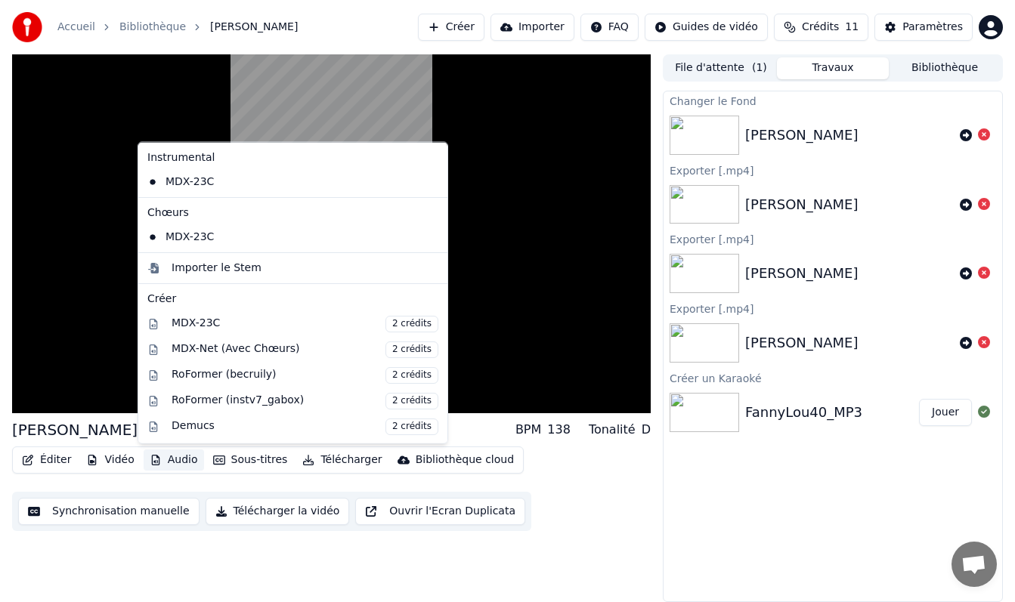
click at [103, 454] on button "Vidéo" at bounding box center [110, 460] width 60 height 21
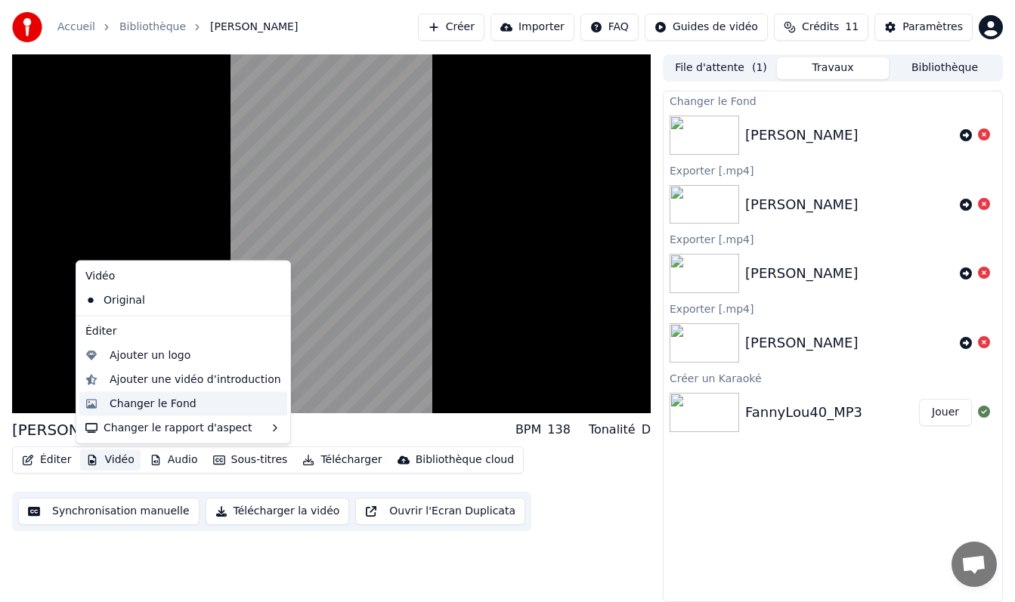
click at [162, 401] on div "Changer le Fond" at bounding box center [153, 403] width 87 height 15
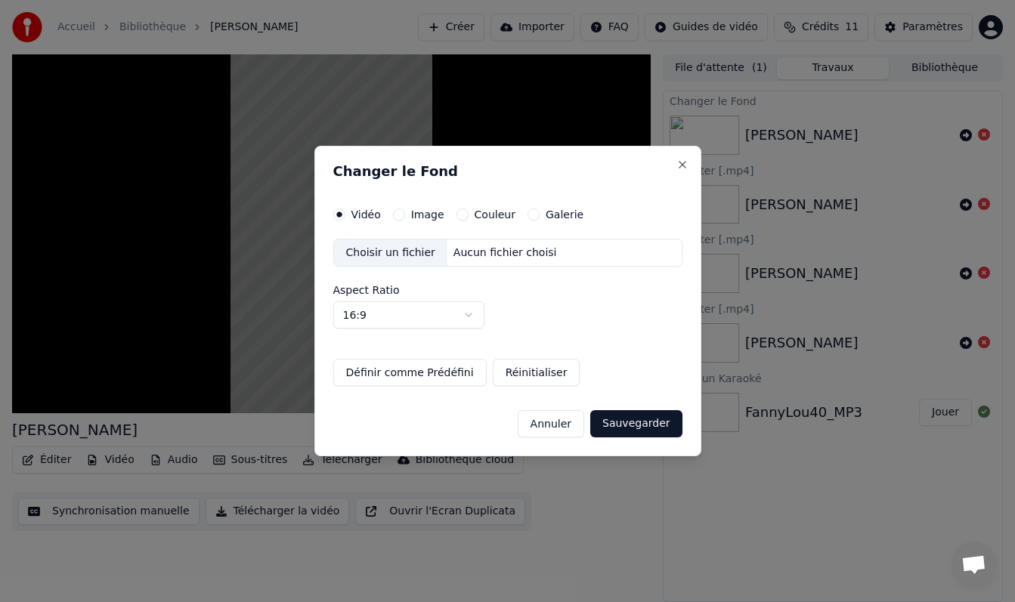
click at [416, 218] on label "Image" at bounding box center [427, 214] width 33 height 11
click at [405, 218] on button "Image" at bounding box center [399, 215] width 12 height 12
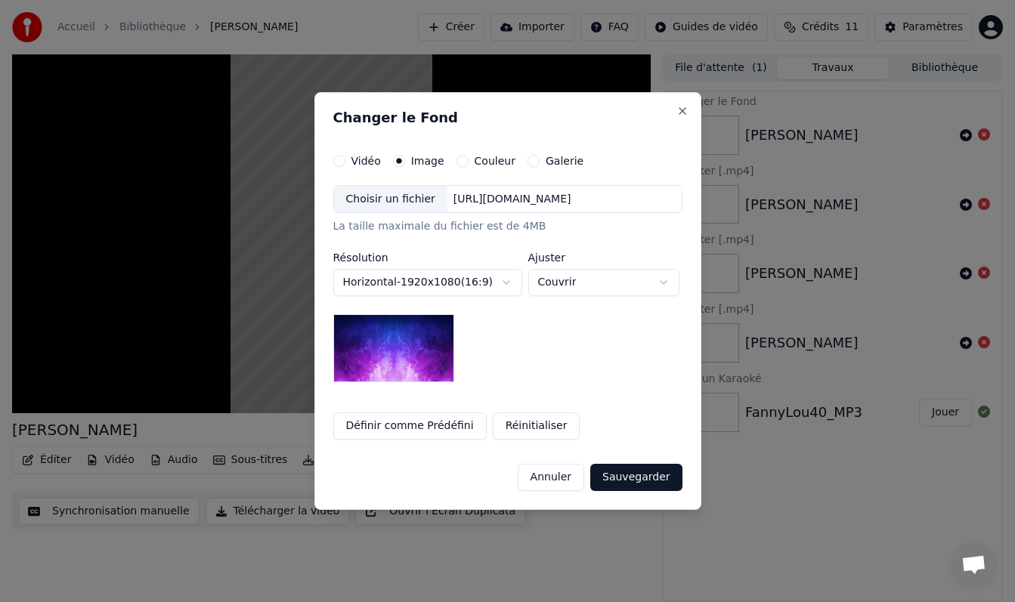
click at [408, 194] on div "Choisir un fichier" at bounding box center [390, 199] width 113 height 27
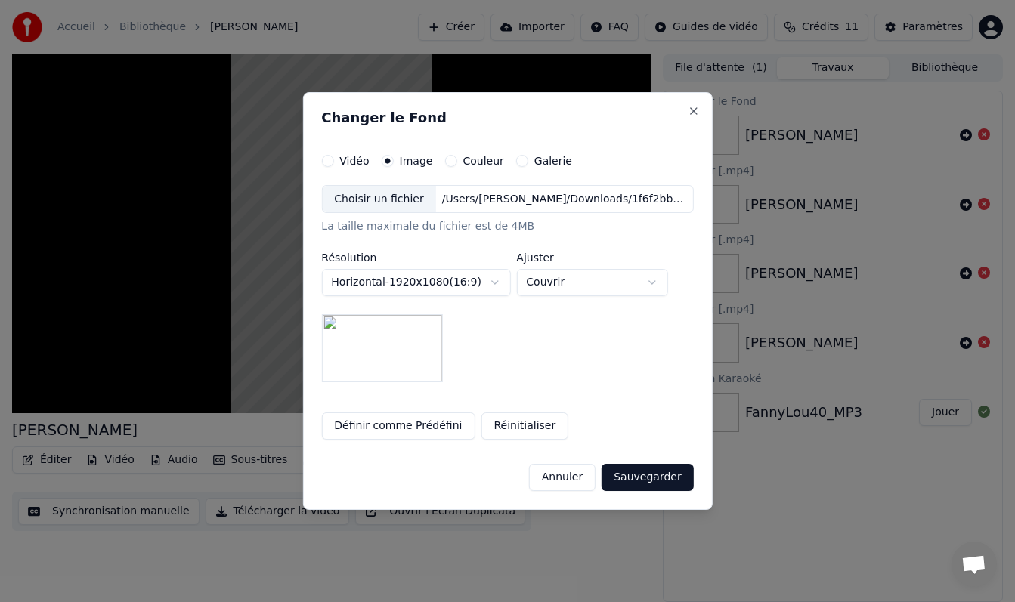
click at [627, 478] on button "Sauvegarder" at bounding box center [646, 477] width 91 height 27
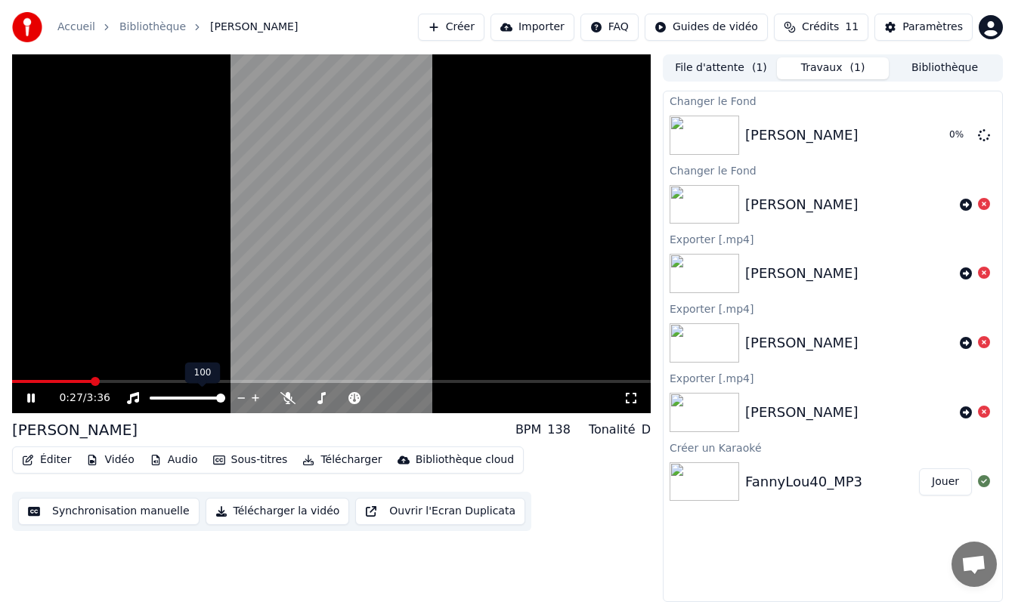
click at [26, 401] on icon at bounding box center [41, 398] width 35 height 12
click at [929, 138] on button "Jouer" at bounding box center [945, 135] width 53 height 27
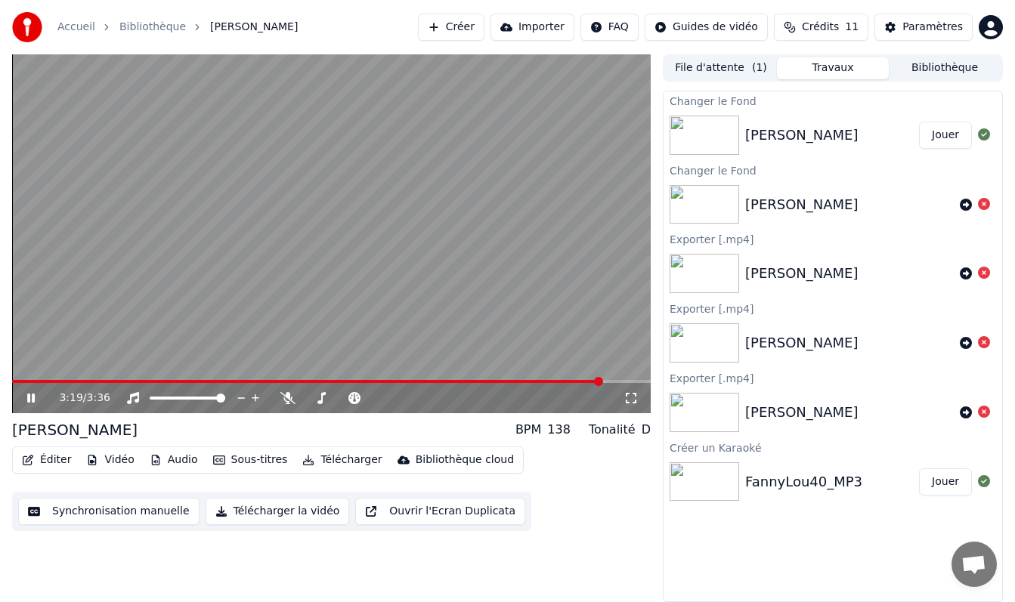
click at [328, 457] on button "Télécharger" at bounding box center [341, 460] width 91 height 21
click at [282, 517] on button "Télécharger la vidéo" at bounding box center [278, 511] width 144 height 27
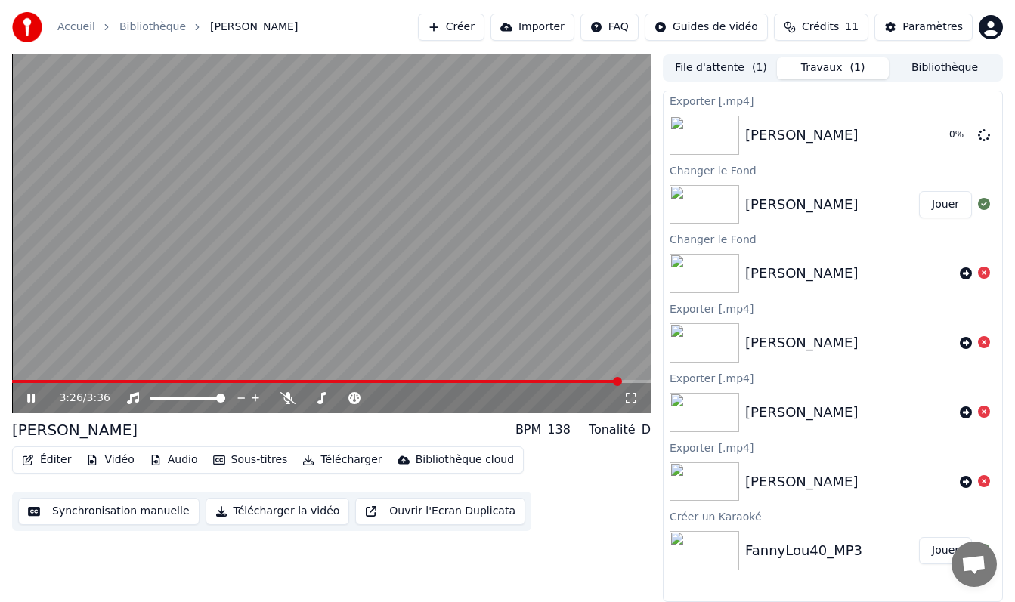
click at [34, 400] on icon at bounding box center [31, 398] width 8 height 9
click at [945, 135] on button "Afficher" at bounding box center [938, 135] width 66 height 27
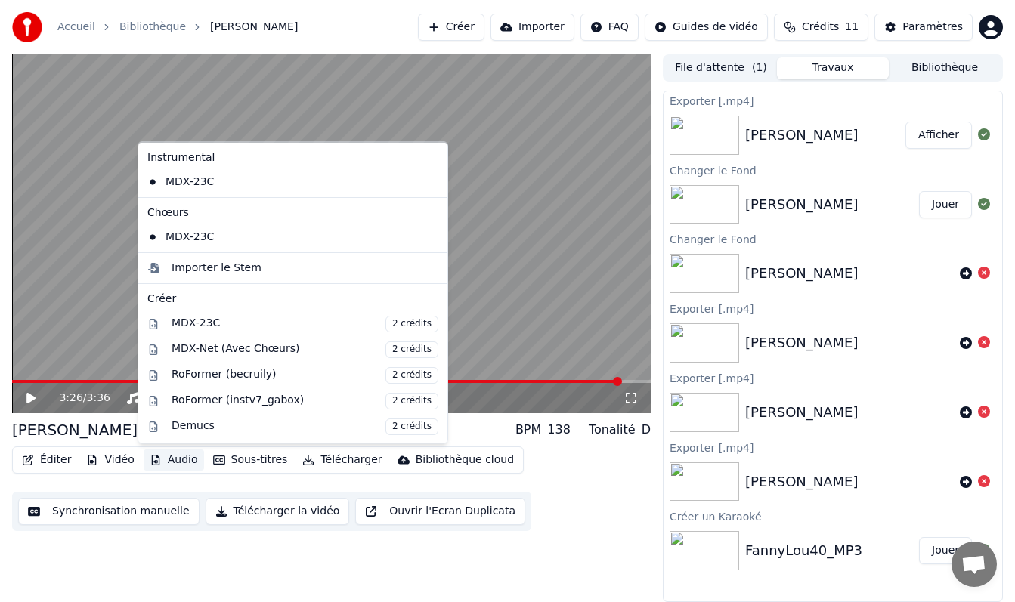
click at [178, 462] on button "Audio" at bounding box center [174, 460] width 60 height 21
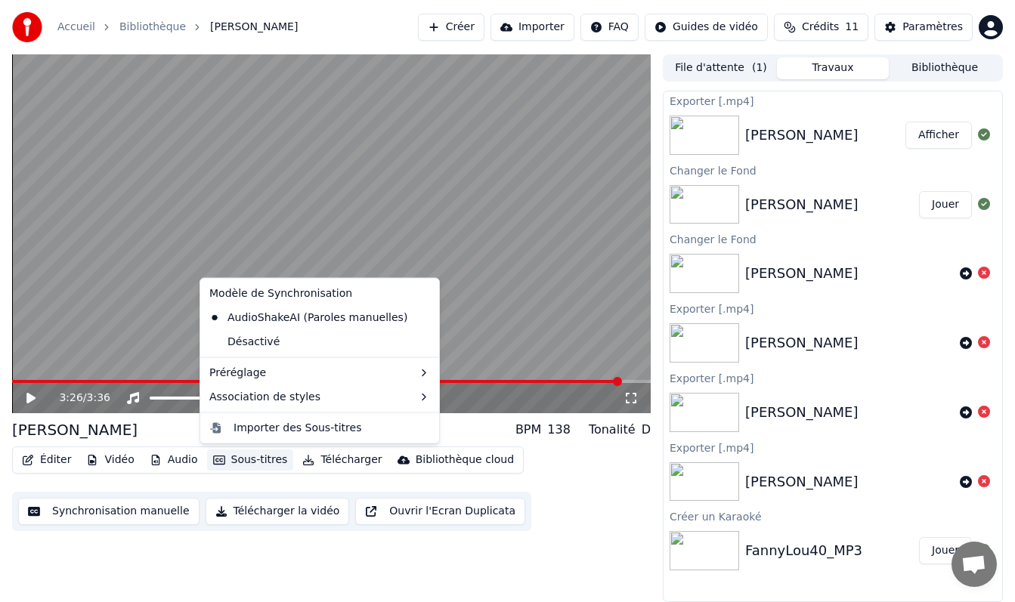
click at [213, 489] on div "Éditer Vidéo Audio Sous-titres Télécharger Bibliothèque cloud Synchronisation m…" at bounding box center [331, 489] width 638 height 85
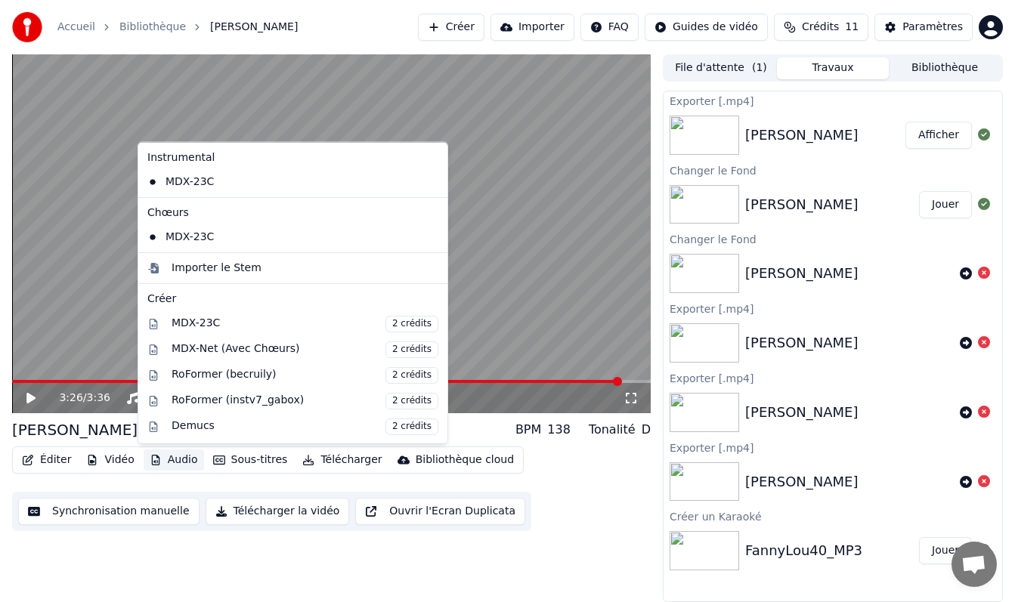
click at [160, 460] on button "Audio" at bounding box center [174, 460] width 60 height 21
click at [335, 233] on div "MDX-23C" at bounding box center [281, 236] width 280 height 24
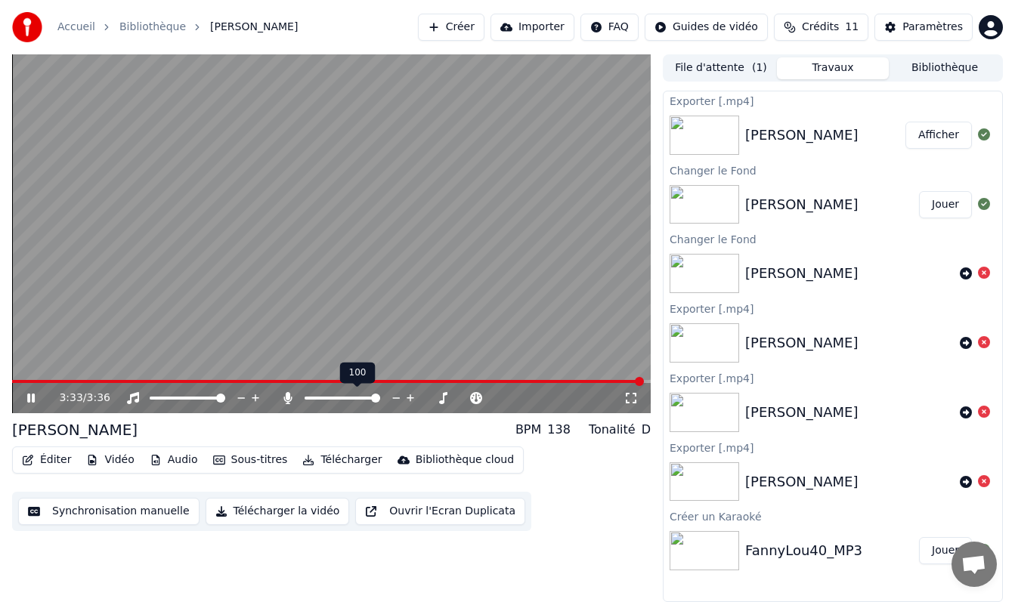
click at [380, 394] on span at bounding box center [375, 398] width 9 height 9
click at [32, 399] on icon at bounding box center [30, 398] width 9 height 11
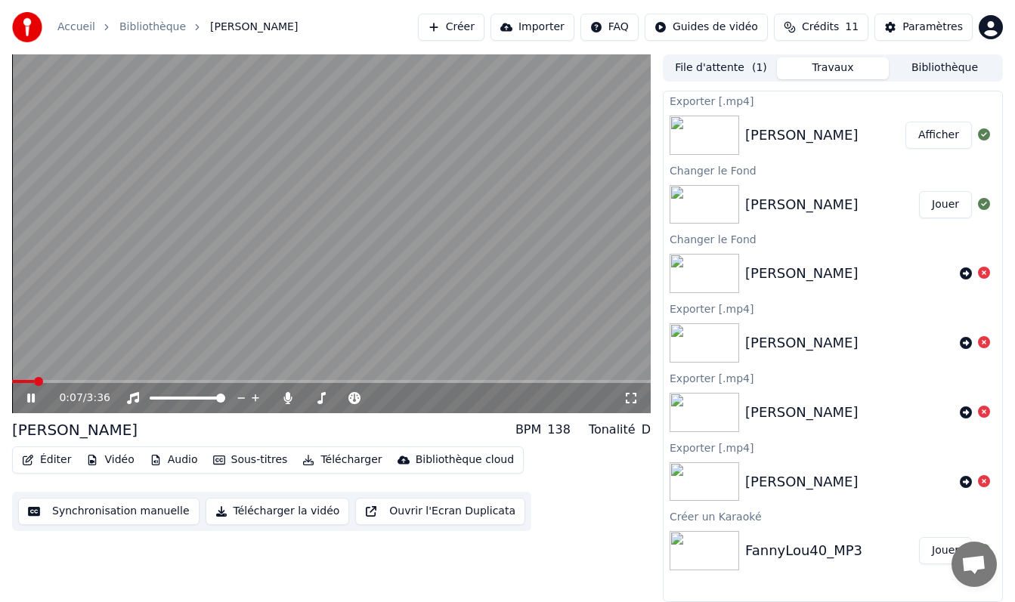
click at [27, 400] on icon at bounding box center [31, 398] width 8 height 9
click at [32, 391] on div "0:07 / 3:36" at bounding box center [331, 398] width 626 height 15
click at [32, 396] on icon at bounding box center [30, 398] width 9 height 11
click at [32, 397] on icon at bounding box center [31, 398] width 8 height 9
click at [31, 382] on span at bounding box center [33, 381] width 9 height 9
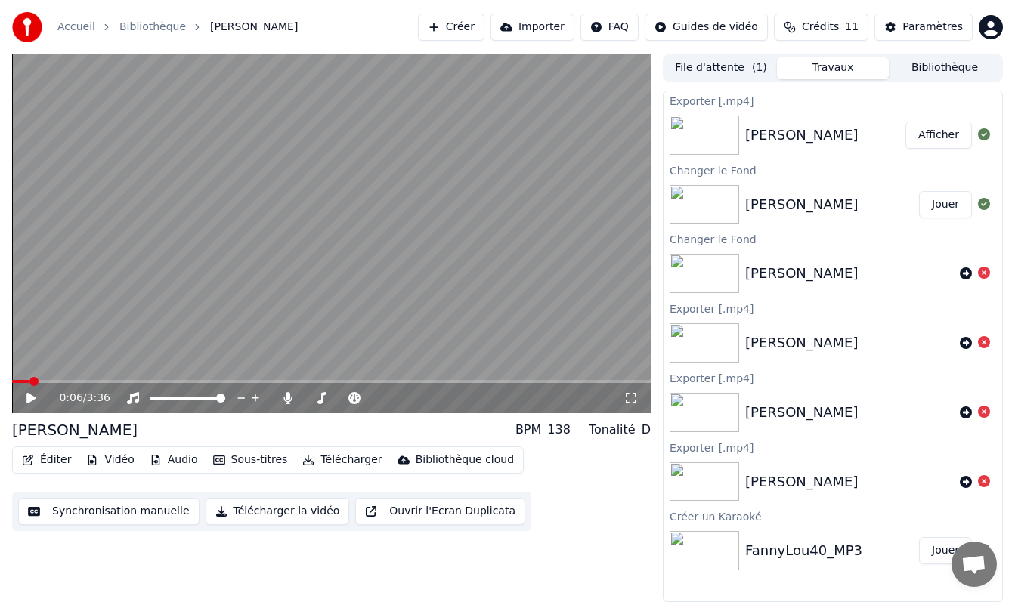
click at [31, 394] on icon at bounding box center [30, 398] width 9 height 11
click at [345, 462] on button "Télécharger" at bounding box center [341, 460] width 91 height 21
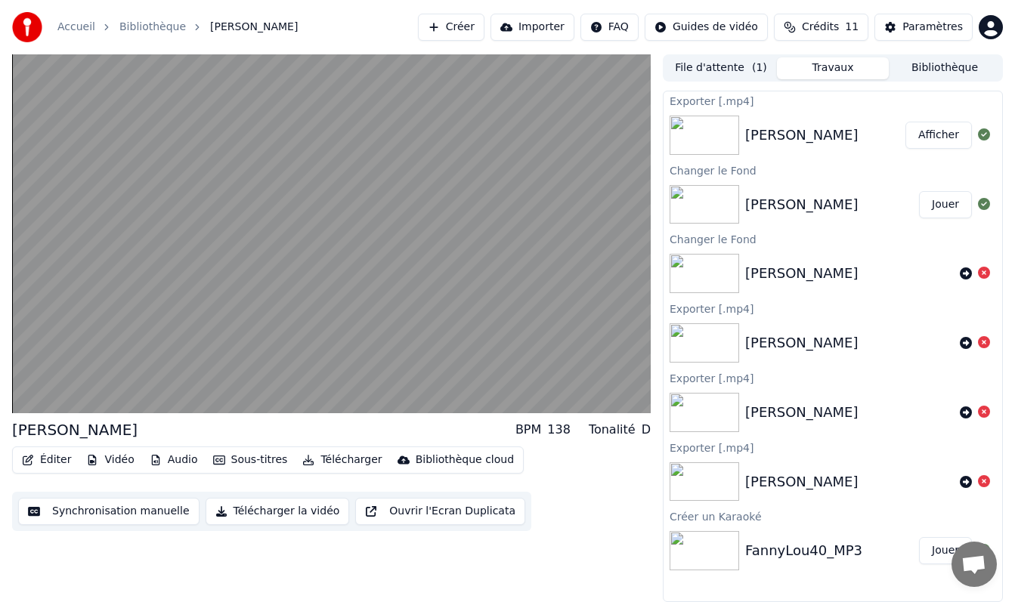
click at [283, 513] on button "Télécharger la vidéo" at bounding box center [278, 511] width 144 height 27
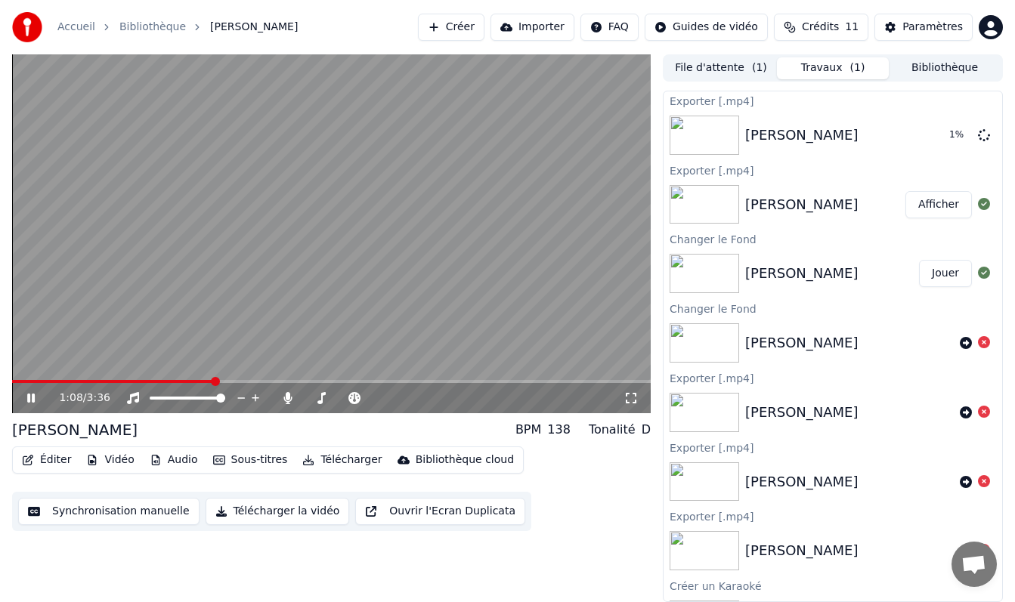
click at [27, 394] on icon at bounding box center [41, 398] width 35 height 12
click at [942, 143] on button "Afficher" at bounding box center [938, 135] width 66 height 27
